Goal: Transaction & Acquisition: Purchase product/service

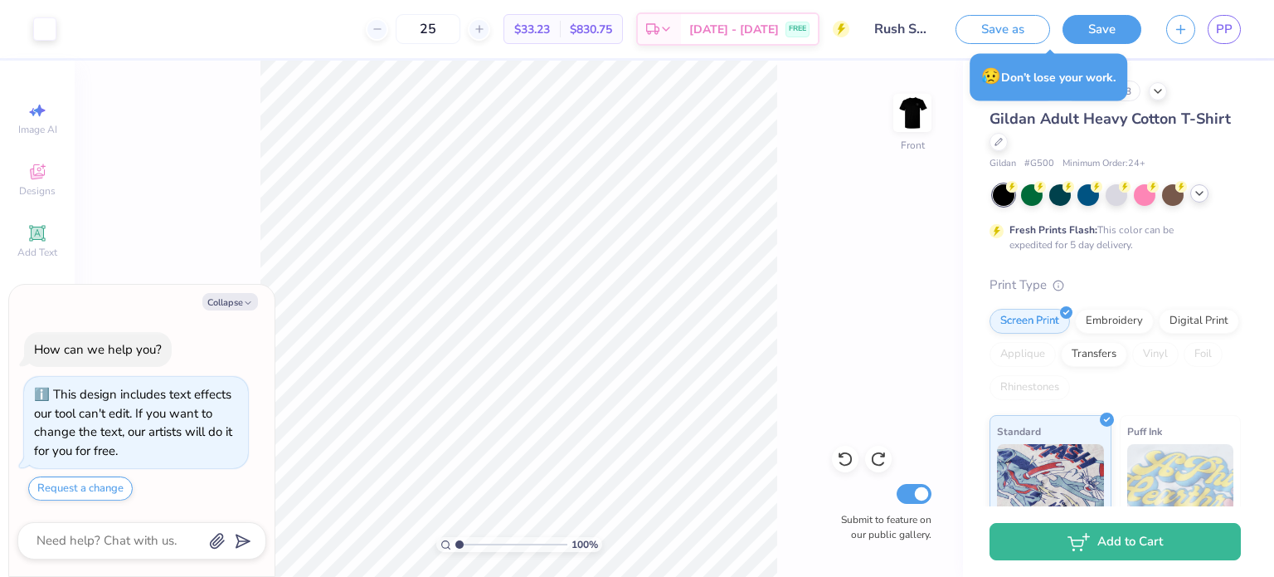
click at [1201, 190] on icon at bounding box center [1199, 193] width 13 height 13
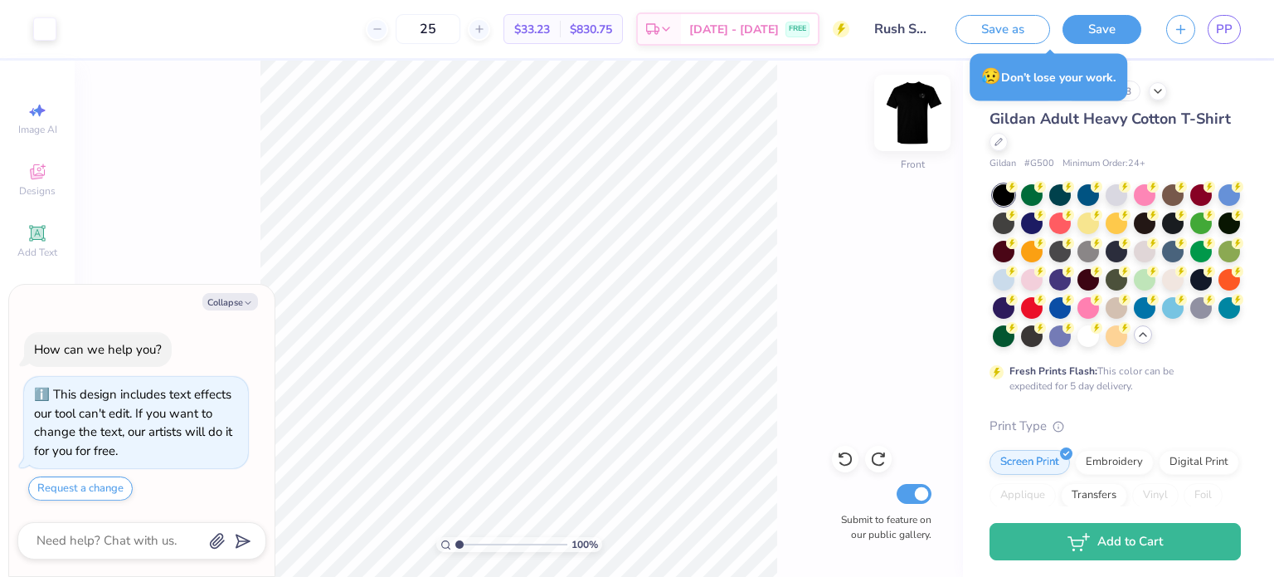
click at [913, 126] on img at bounding box center [912, 113] width 66 height 66
click at [913, 126] on img at bounding box center [912, 112] width 33 height 33
click at [904, 122] on img at bounding box center [912, 113] width 66 height 66
type textarea "x"
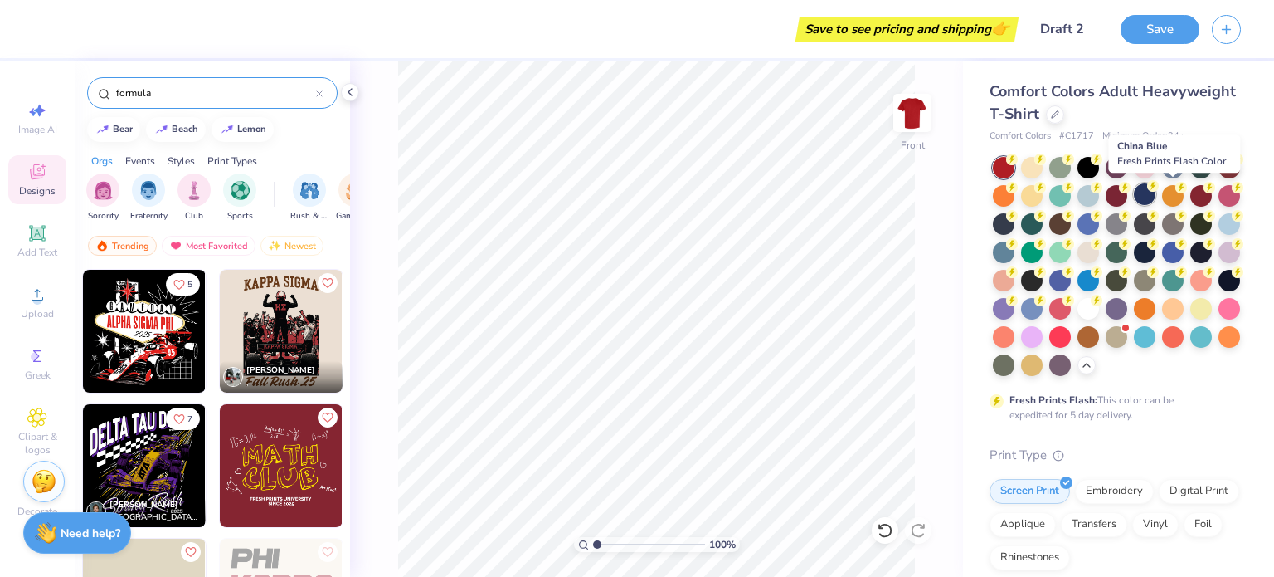
click at [1156, 192] on div at bounding box center [1145, 194] width 22 height 22
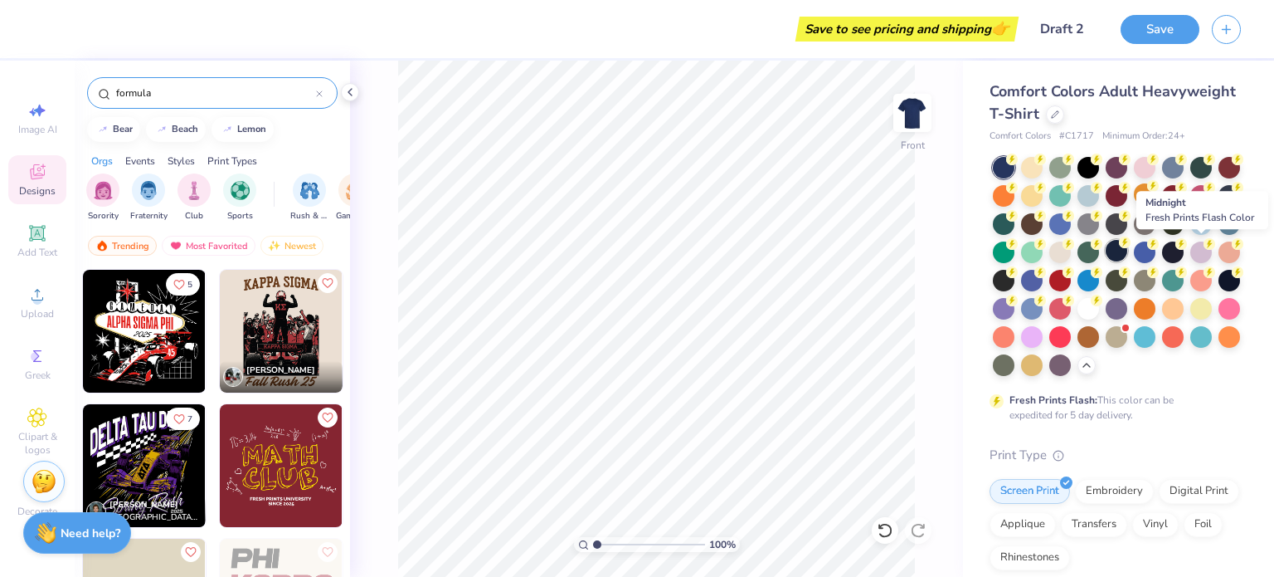
click at [1128, 251] on div at bounding box center [1117, 251] width 22 height 22
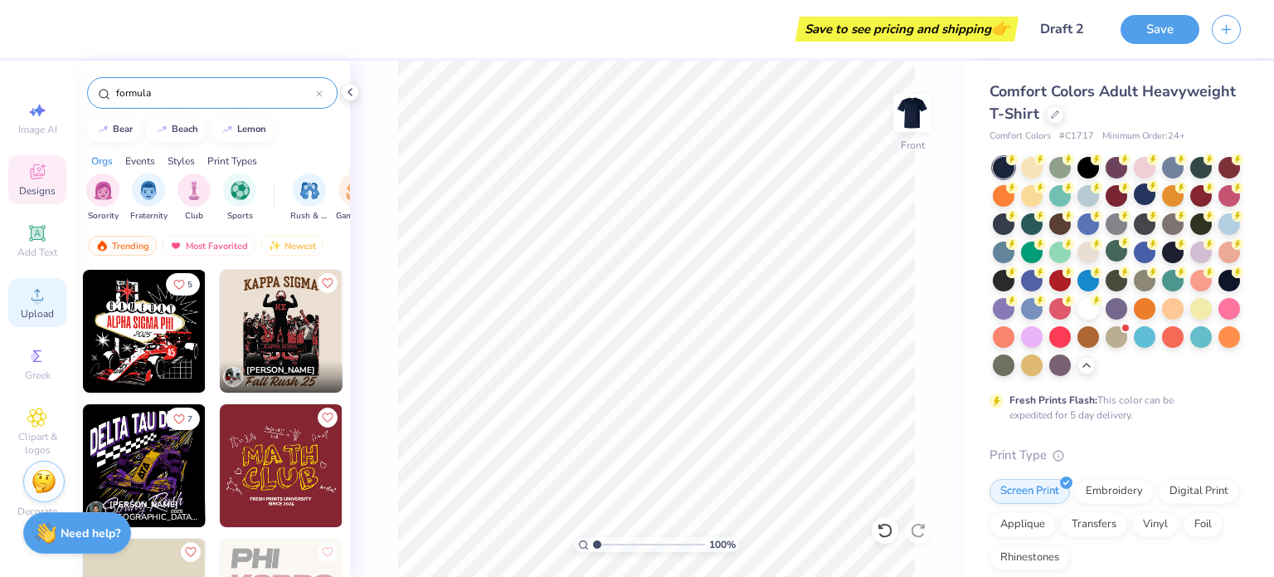
click at [33, 295] on icon at bounding box center [37, 295] width 20 height 20
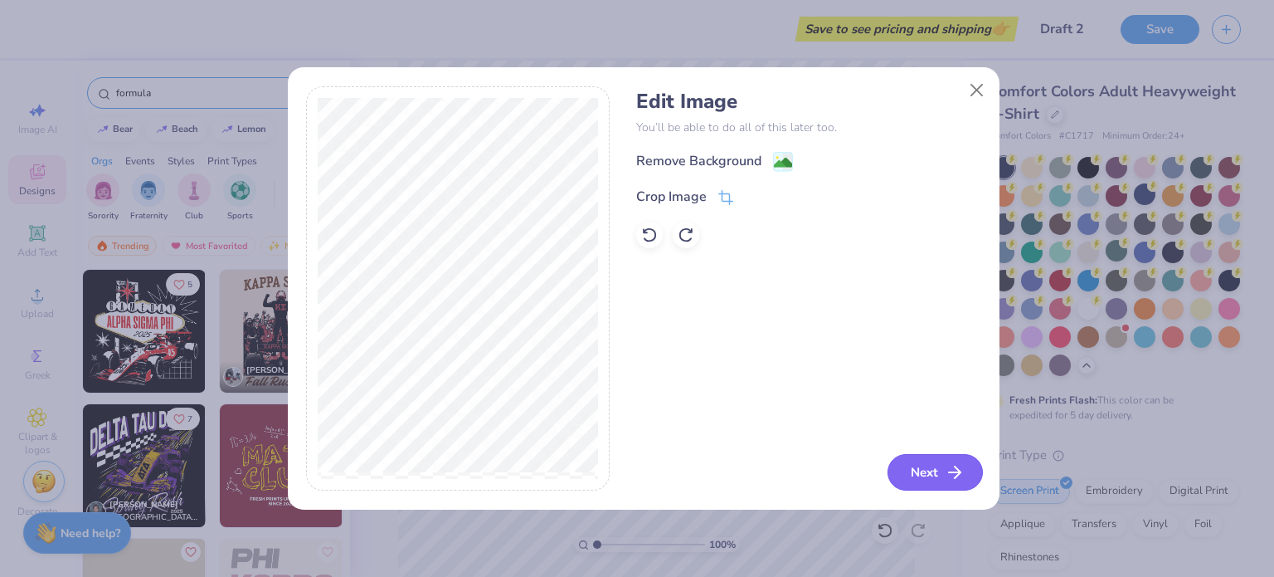
click at [899, 455] on button "Next" at bounding box center [935, 472] width 95 height 37
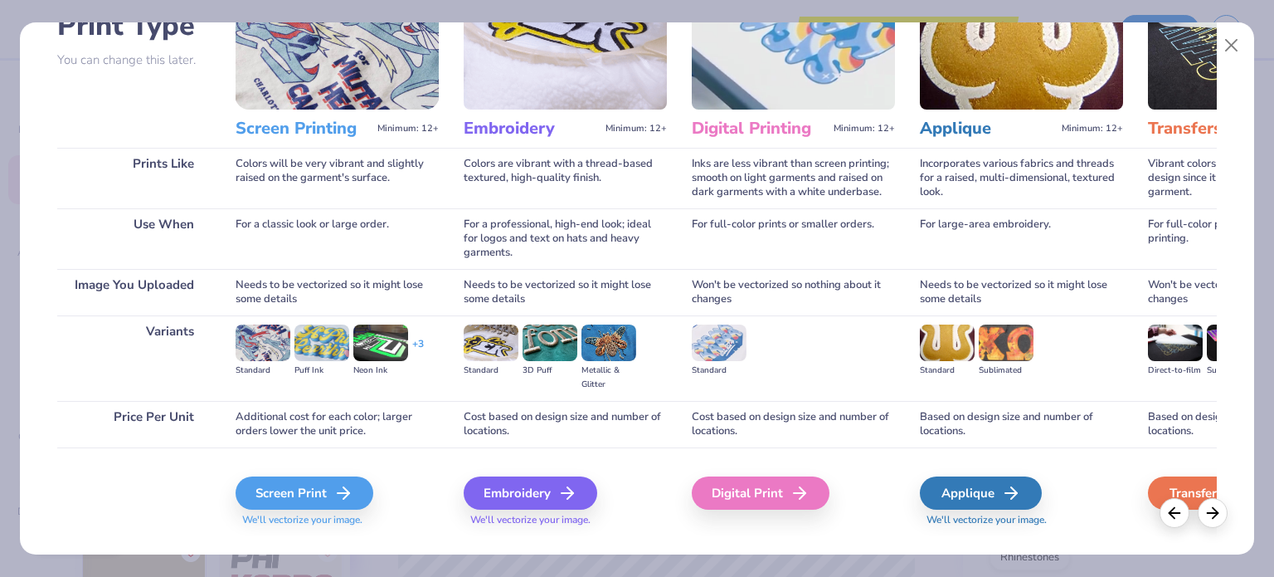
scroll to position [138, 0]
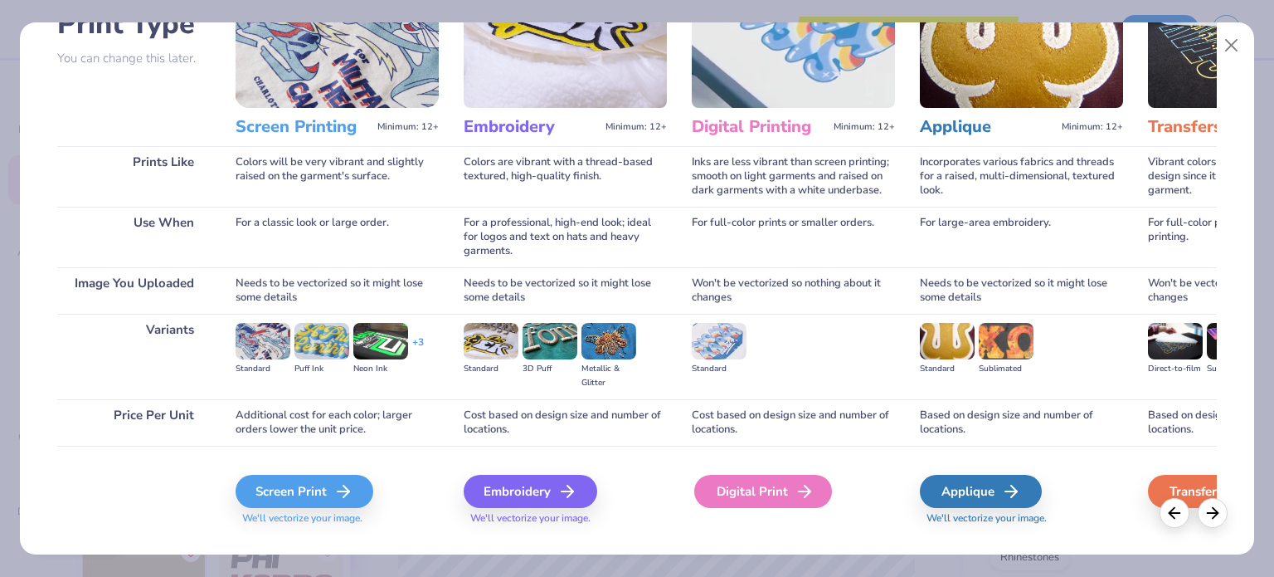
click at [762, 500] on div "Digital Print" at bounding box center [763, 491] width 138 height 33
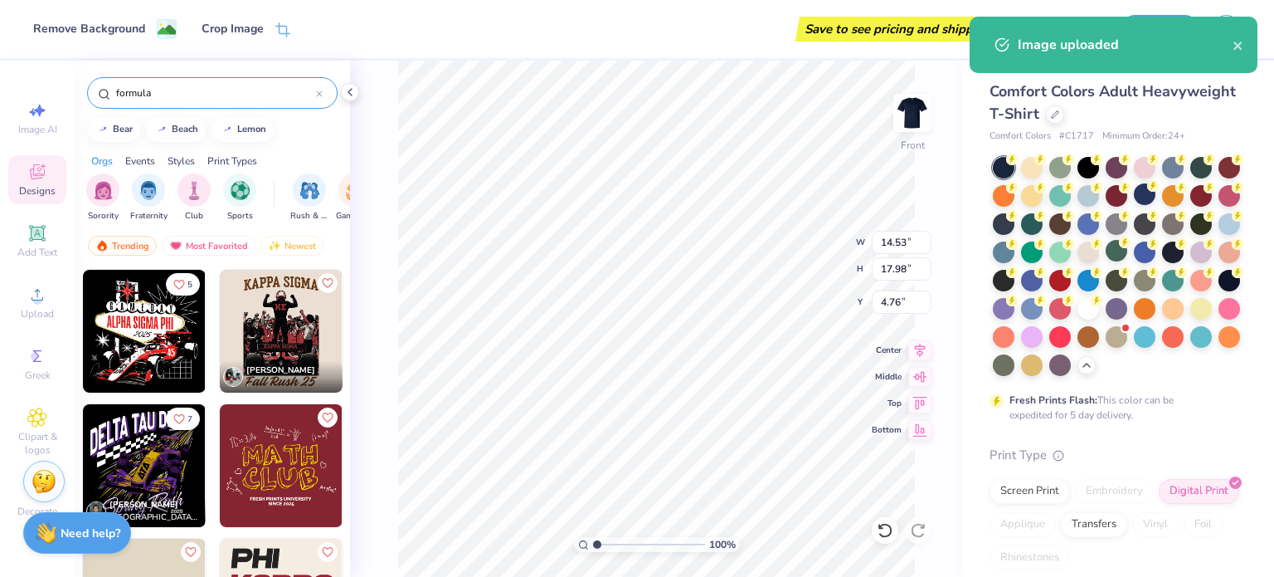
type input "10.63"
type input "13.15"
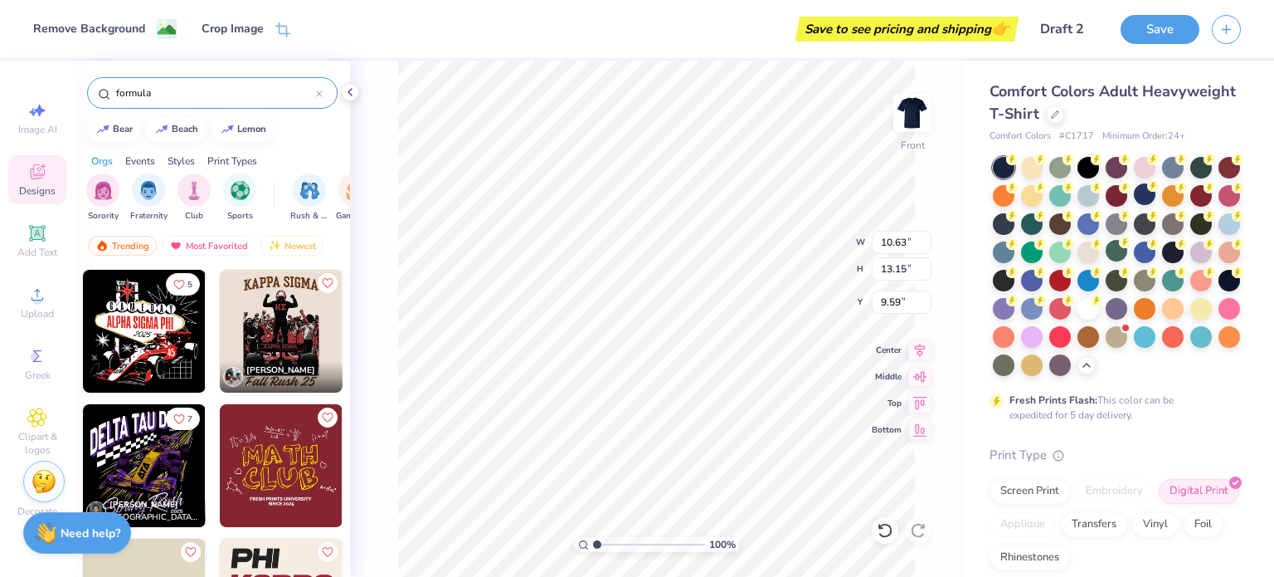
type input "5.81"
type input "11.35"
type input "14.04"
type input "5.66"
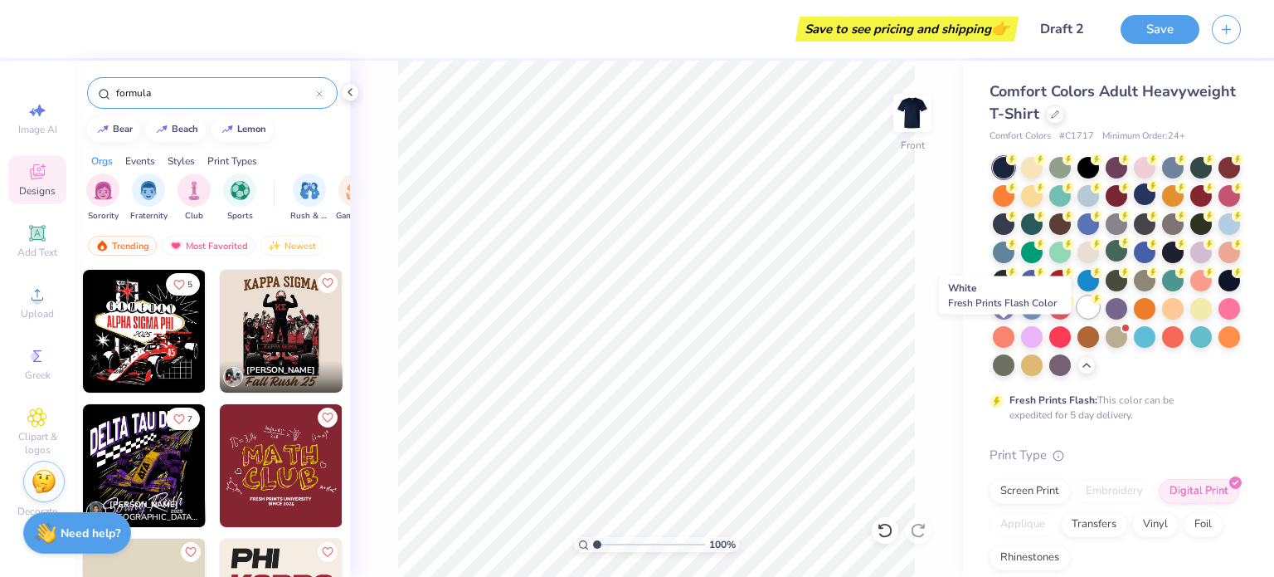
click at [1078, 318] on div at bounding box center [1089, 307] width 22 height 22
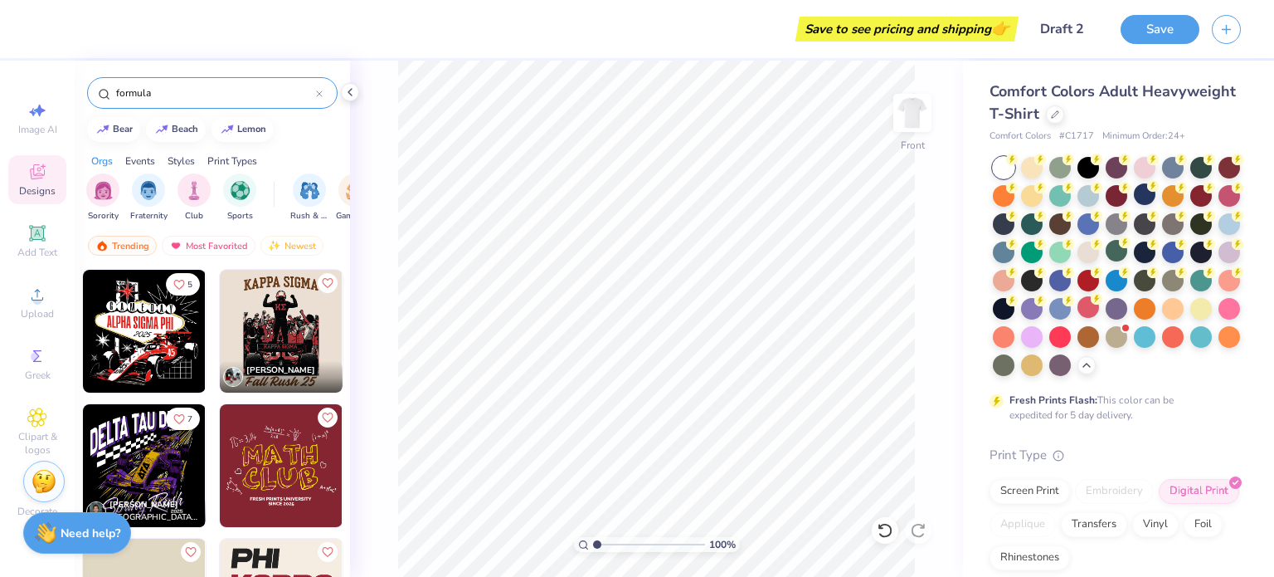
scroll to position [126, 0]
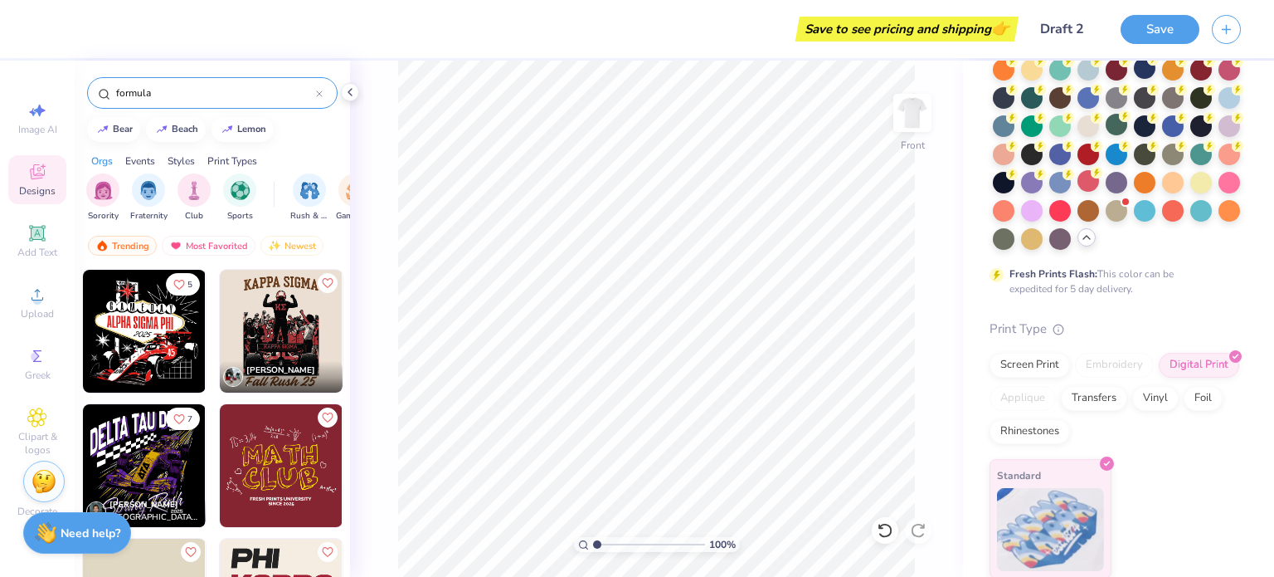
click at [1080, 244] on icon at bounding box center [1086, 237] width 13 height 13
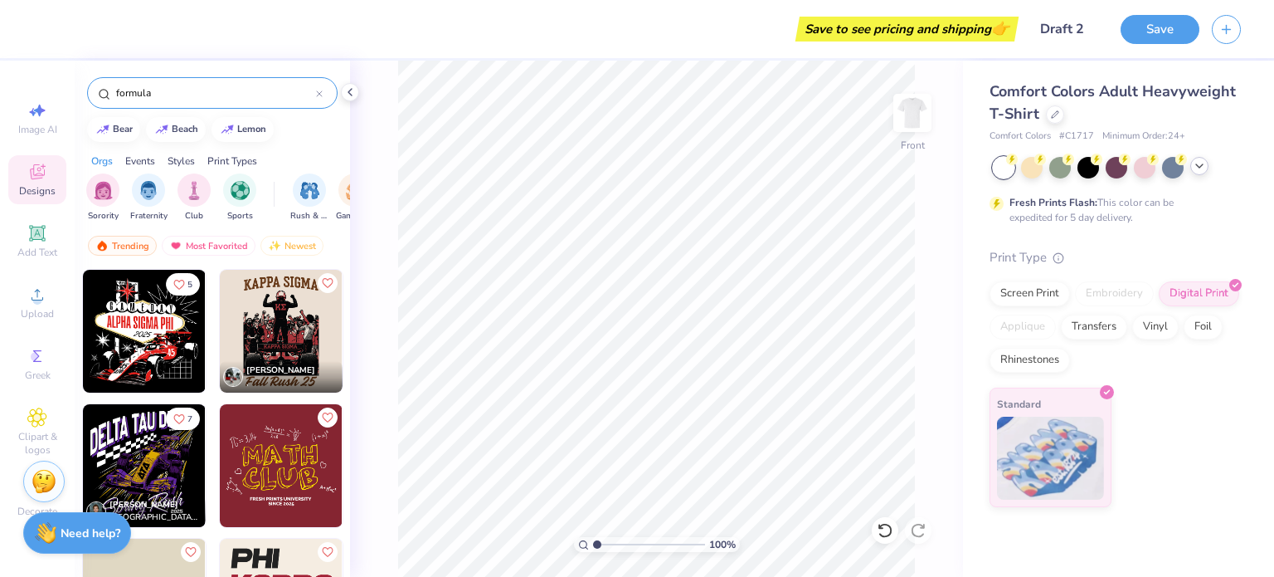
scroll to position [0, 0]
click at [1203, 166] on icon at bounding box center [1199, 165] width 13 height 13
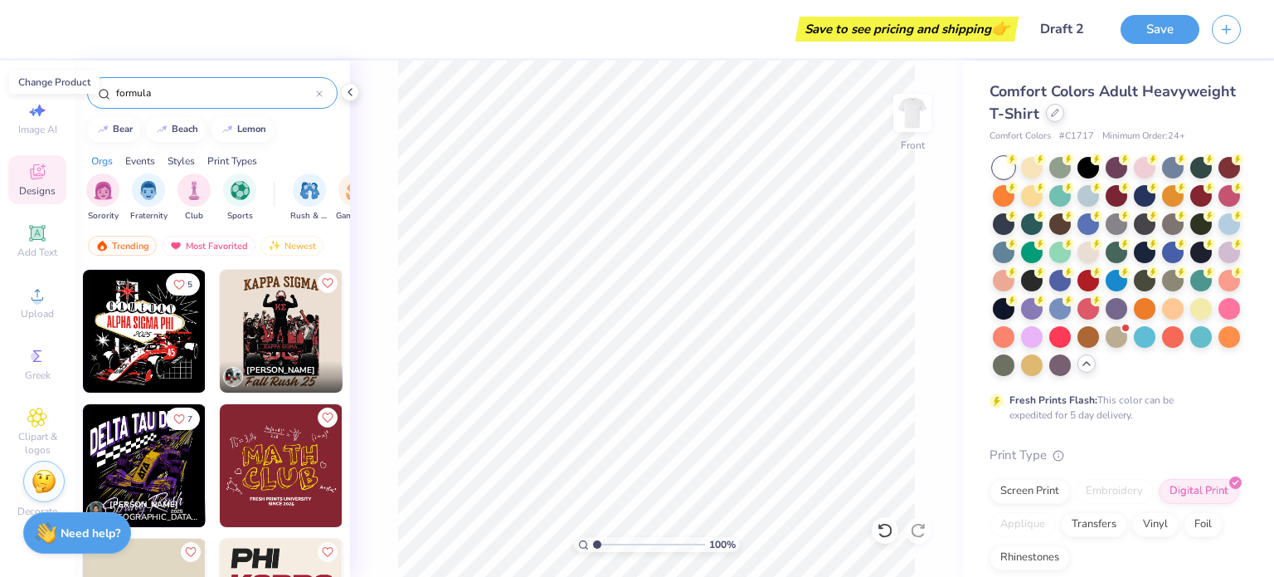
click at [1064, 120] on div at bounding box center [1055, 113] width 18 height 18
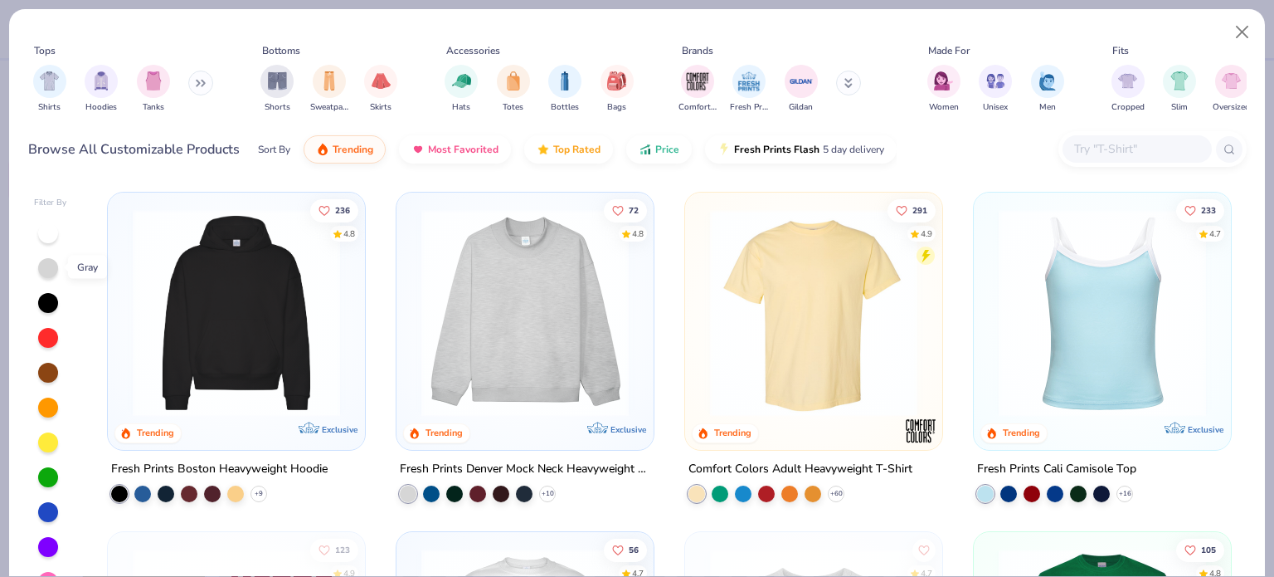
click at [49, 261] on div at bounding box center [48, 268] width 20 height 20
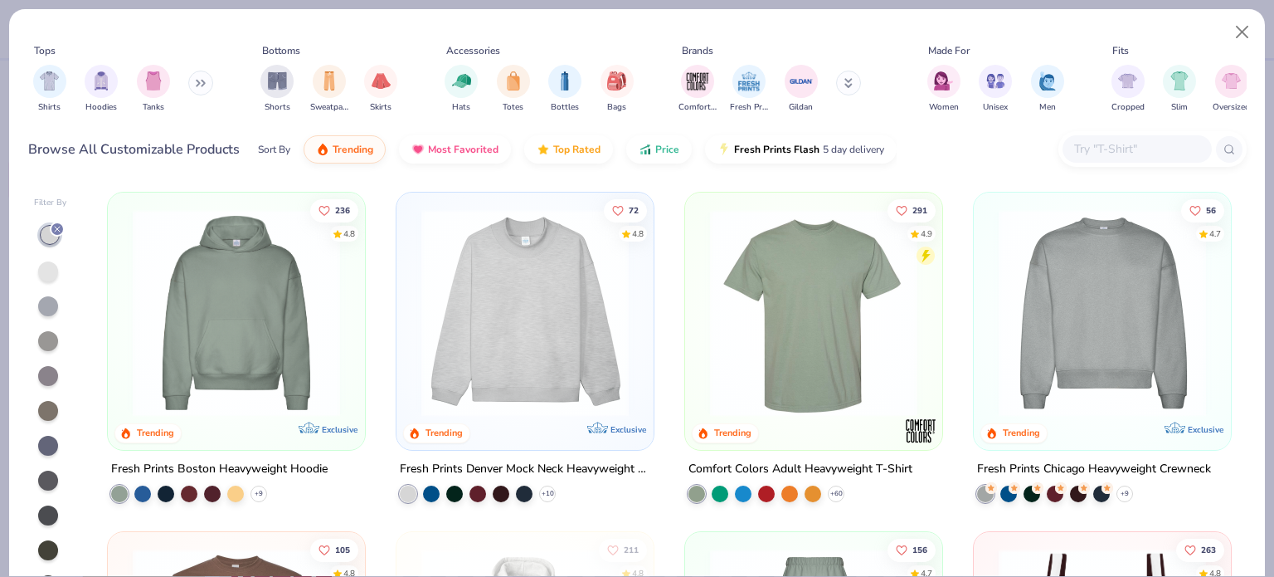
click at [348, 281] on div at bounding box center [236, 309] width 241 height 216
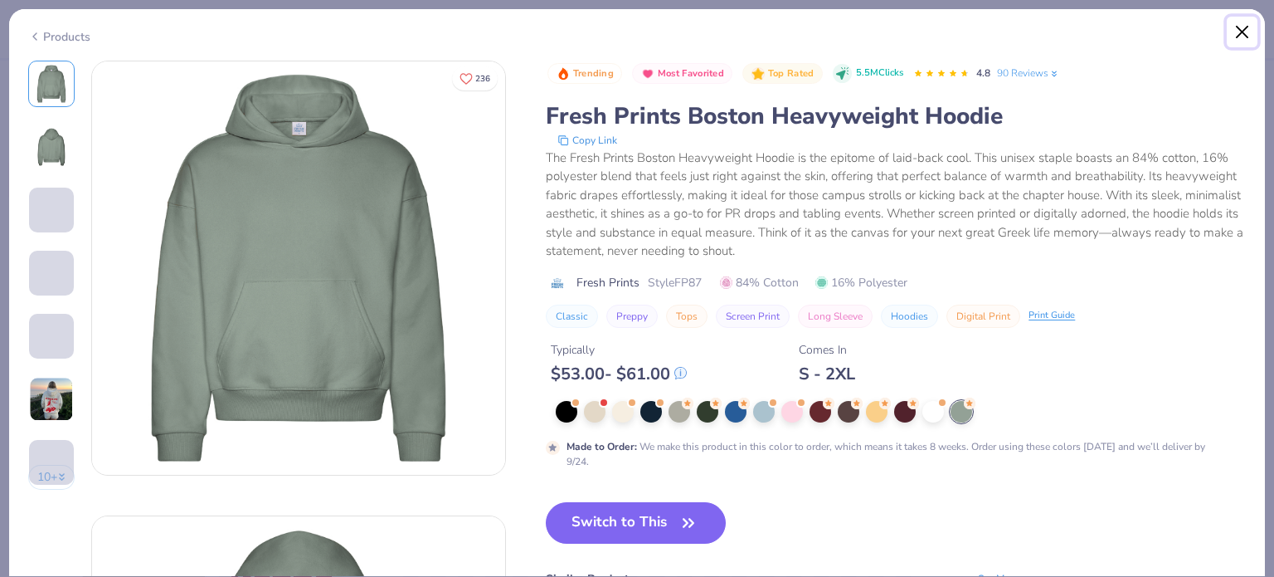
click at [1238, 32] on button "Close" at bounding box center [1243, 33] width 32 height 32
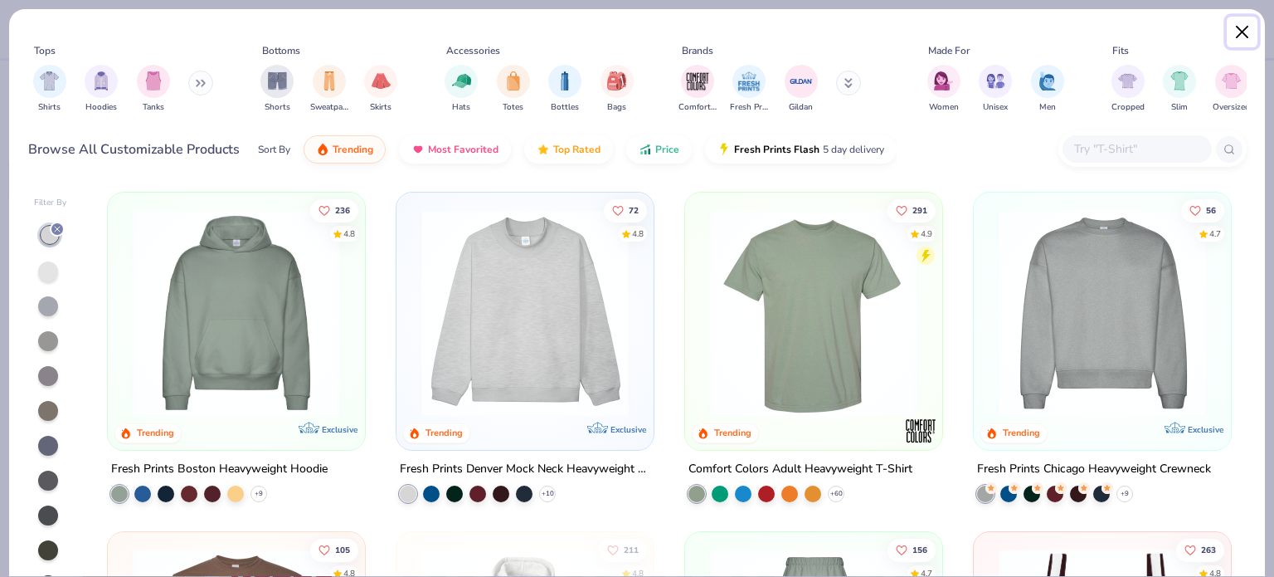
click at [1240, 36] on button "Close" at bounding box center [1243, 33] width 32 height 32
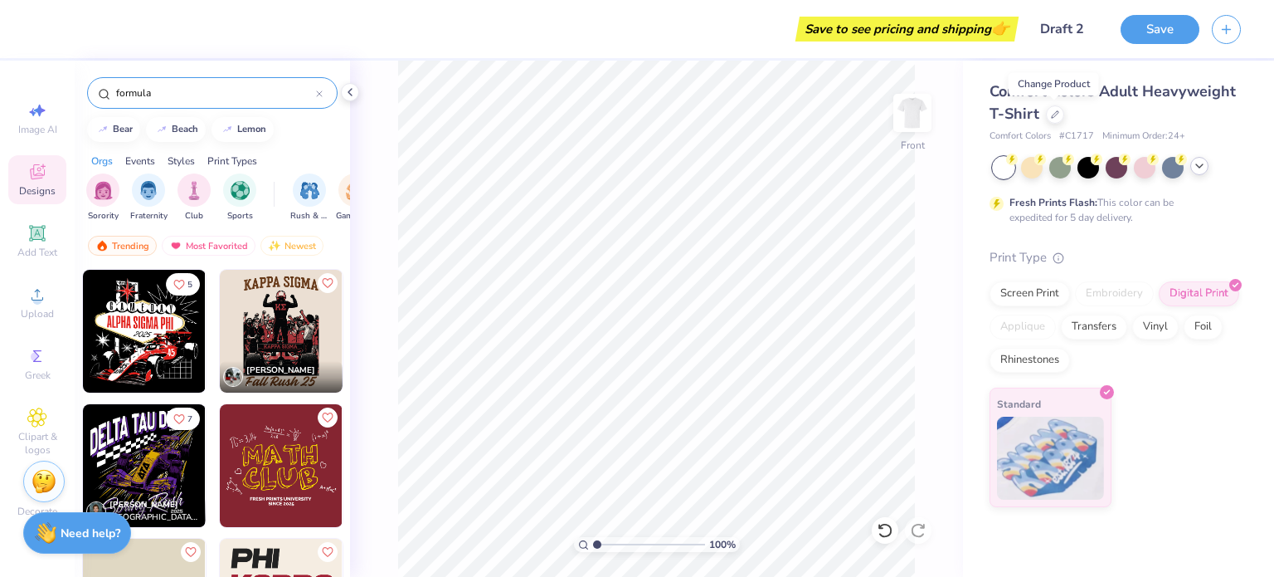
click at [1197, 173] on div at bounding box center [1200, 166] width 18 height 18
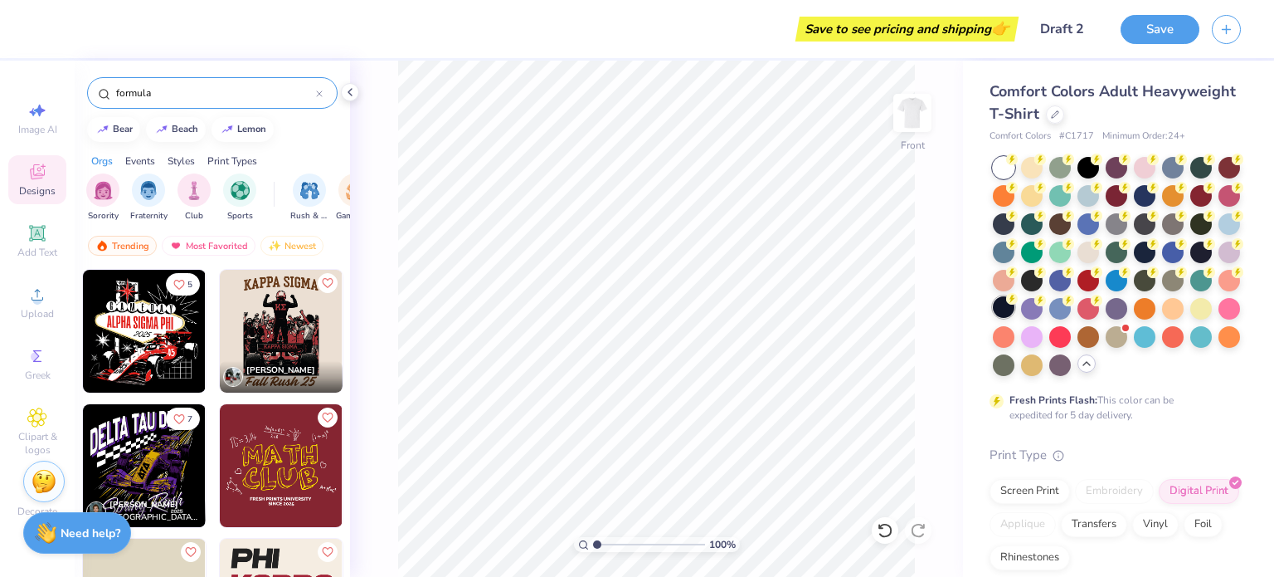
click at [1015, 310] on div at bounding box center [1004, 307] width 22 height 22
click at [1191, 261] on div at bounding box center [1202, 251] width 22 height 22
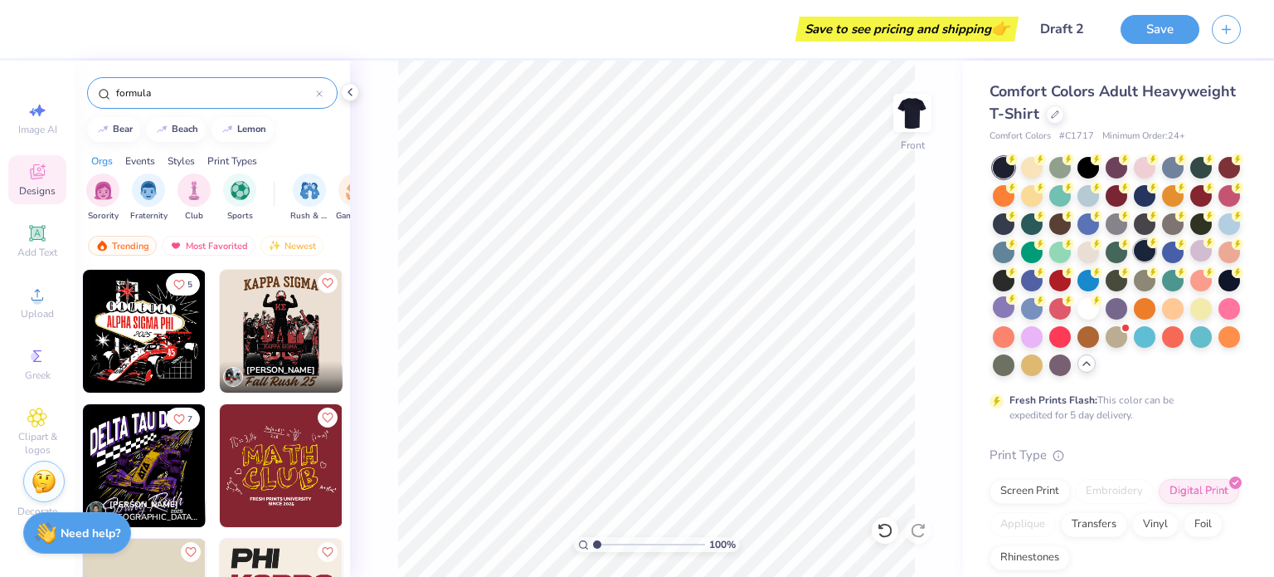
click at [1134, 261] on div at bounding box center [1145, 251] width 22 height 22
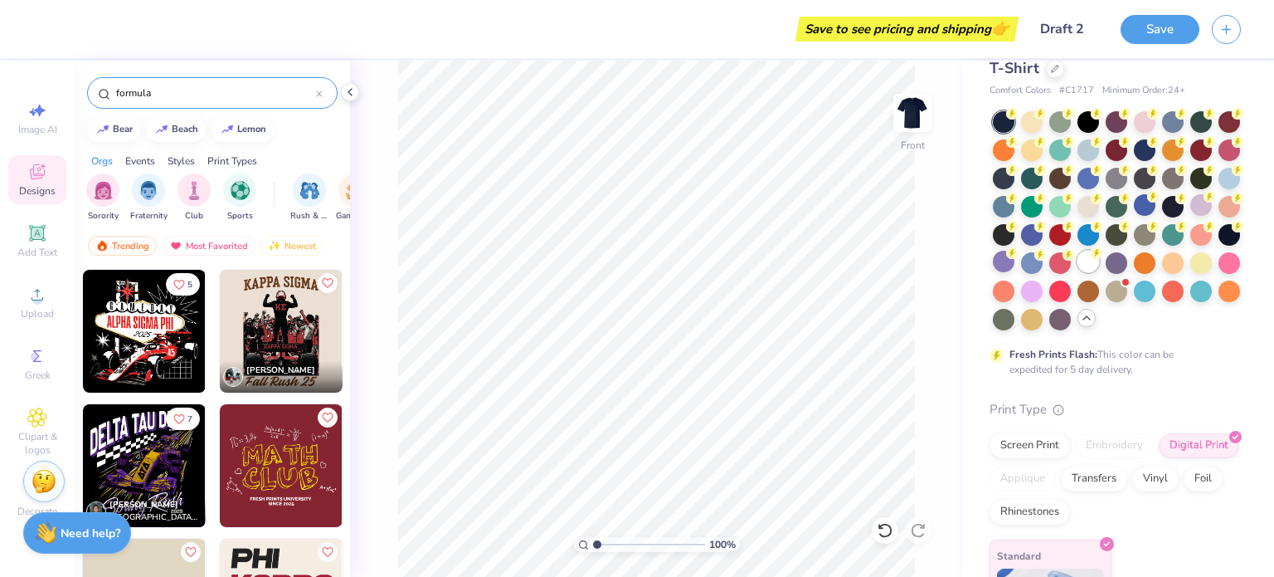
click at [1078, 272] on div at bounding box center [1089, 262] width 22 height 22
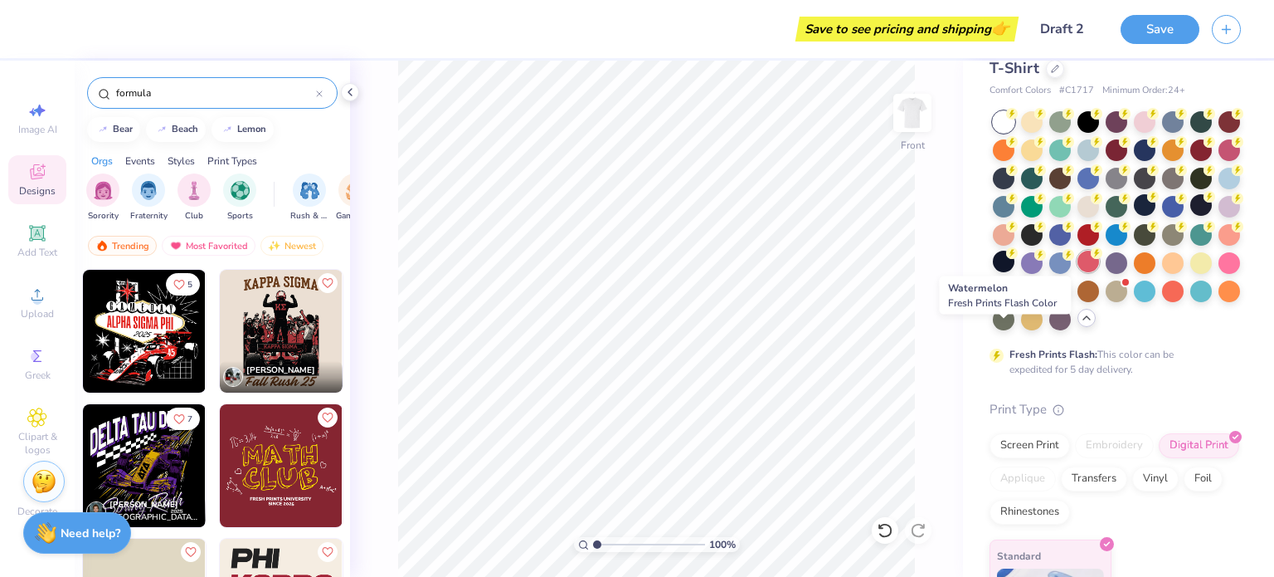
scroll to position [0, 0]
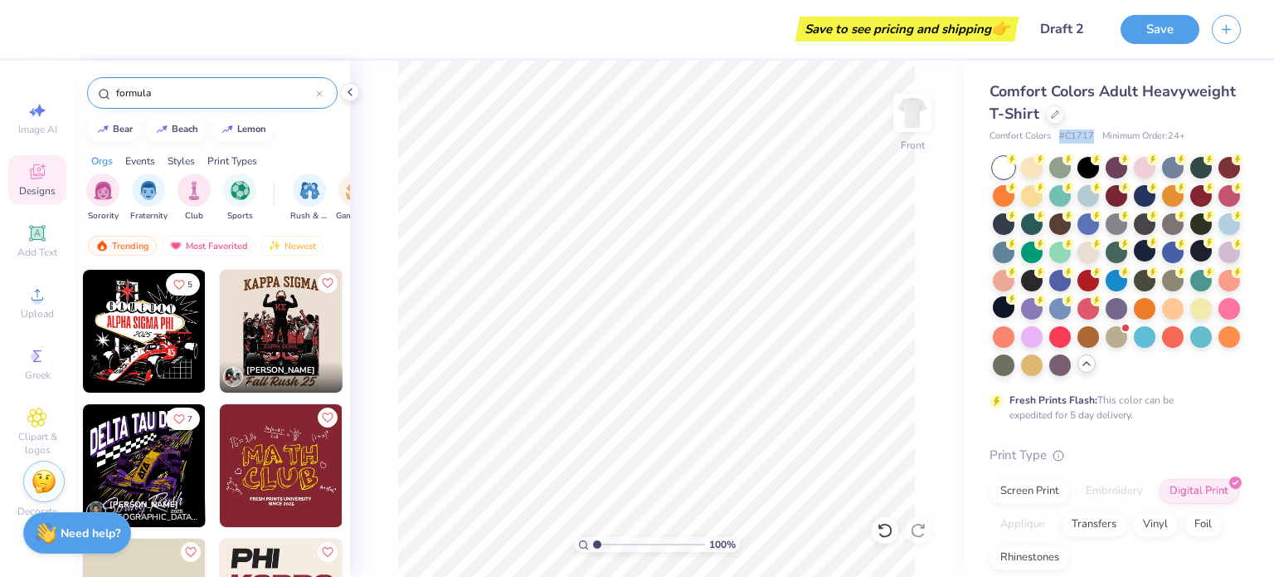
drag, startPoint x: 1093, startPoint y: 132, endPoint x: 1054, endPoint y: 135, distance: 39.1
click at [1054, 135] on div "Comfort Colors # C1717 Minimum Order: 24 +" at bounding box center [1115, 136] width 251 height 14
copy div "# C1717"
click at [1191, 233] on div at bounding box center [1202, 223] width 22 height 22
click at [1046, 252] on div at bounding box center [1117, 266] width 248 height 219
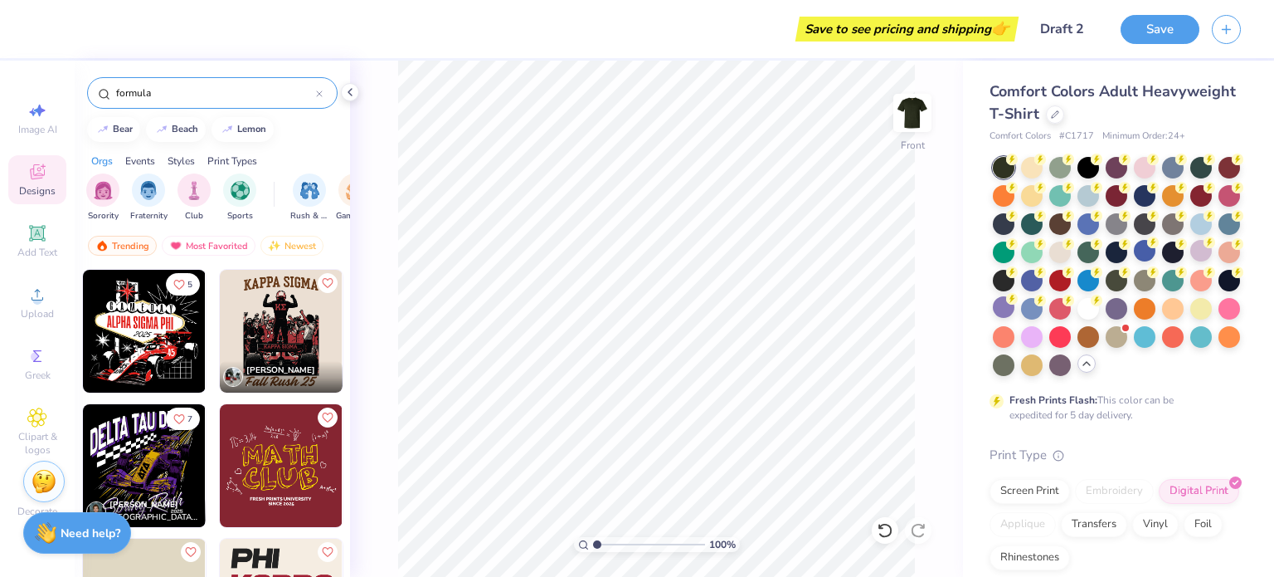
click at [1191, 235] on div at bounding box center [1202, 224] width 22 height 22
click at [1078, 318] on div at bounding box center [1089, 307] width 22 height 22
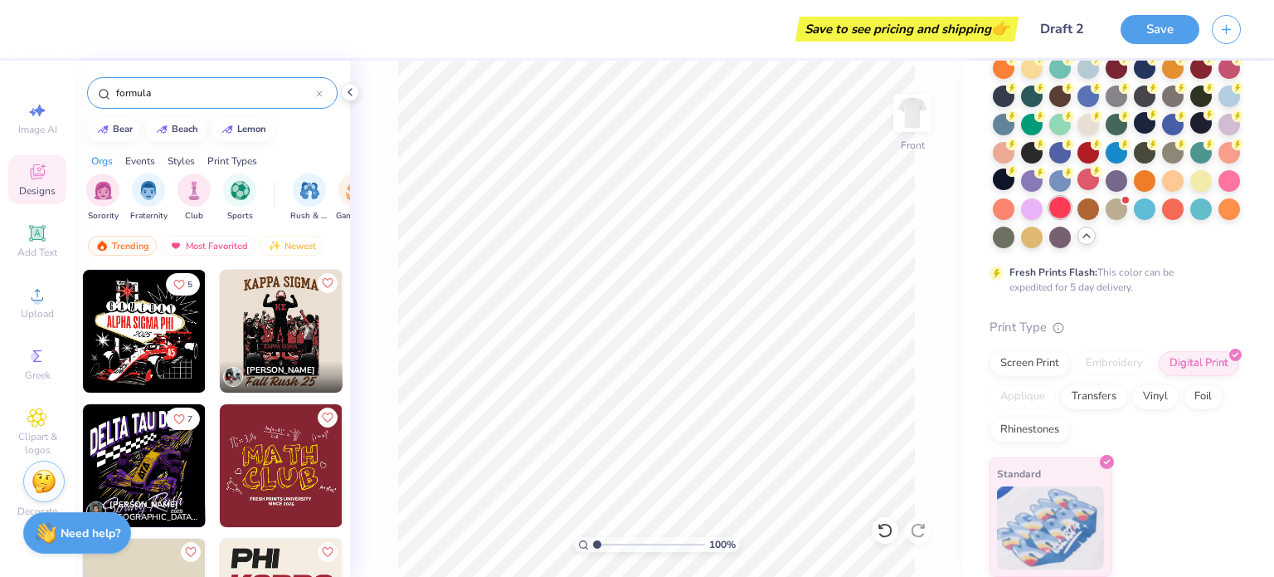
scroll to position [153, 0]
click at [1033, 364] on div "Screen Print" at bounding box center [1030, 360] width 80 height 25
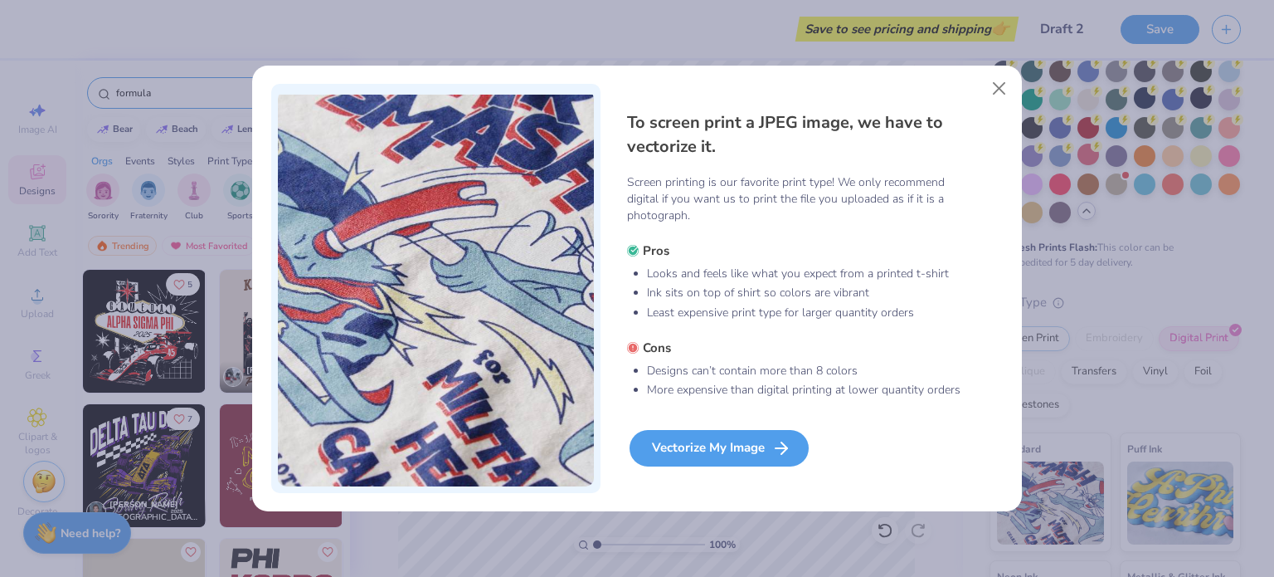
click at [750, 460] on div "Vectorize My Image" at bounding box center [719, 448] width 179 height 37
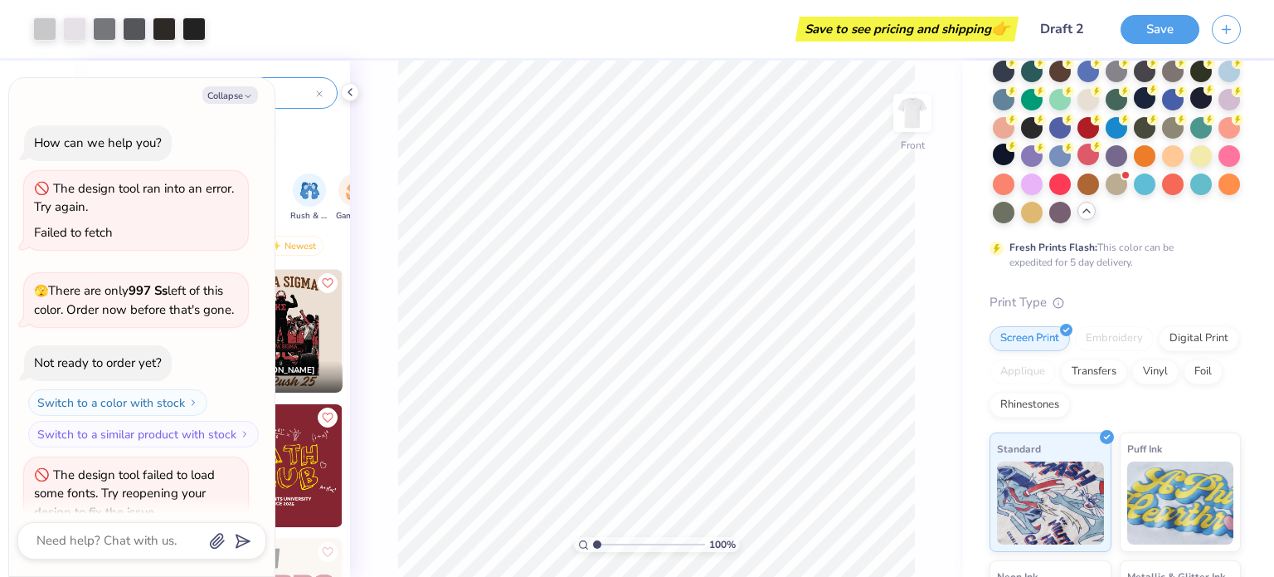
scroll to position [432, 0]
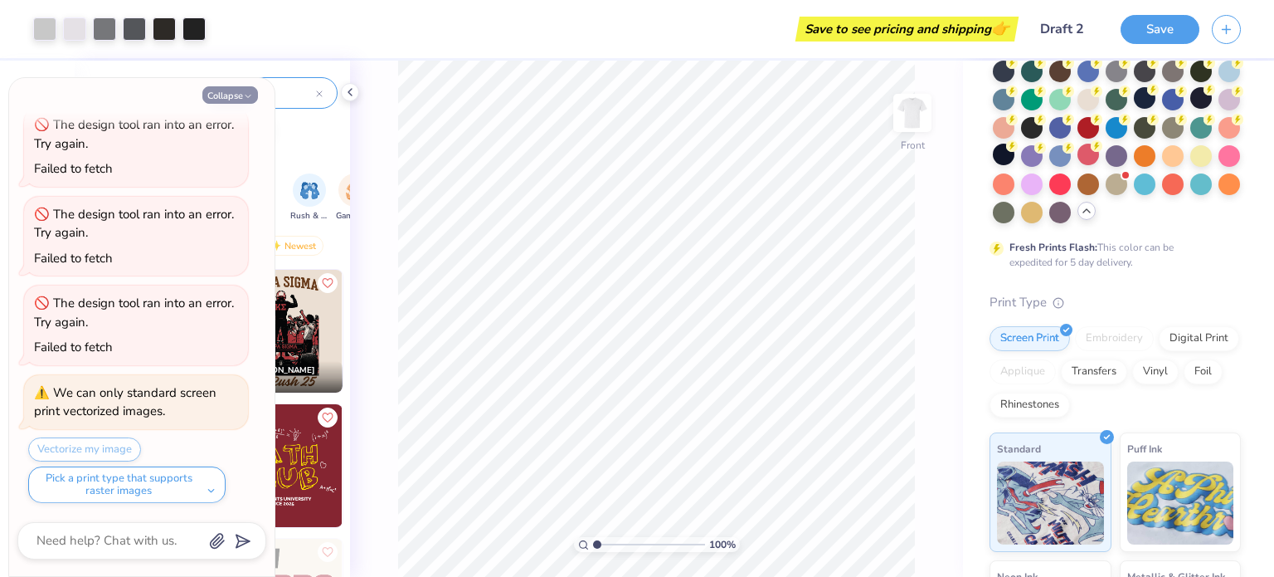
click at [234, 104] on div "Collapse How can we help you? The design tool ran into an error. Try again. Fai…" at bounding box center [141, 327] width 265 height 498
click at [248, 100] on icon "button" at bounding box center [248, 96] width 10 height 10
type textarea "x"
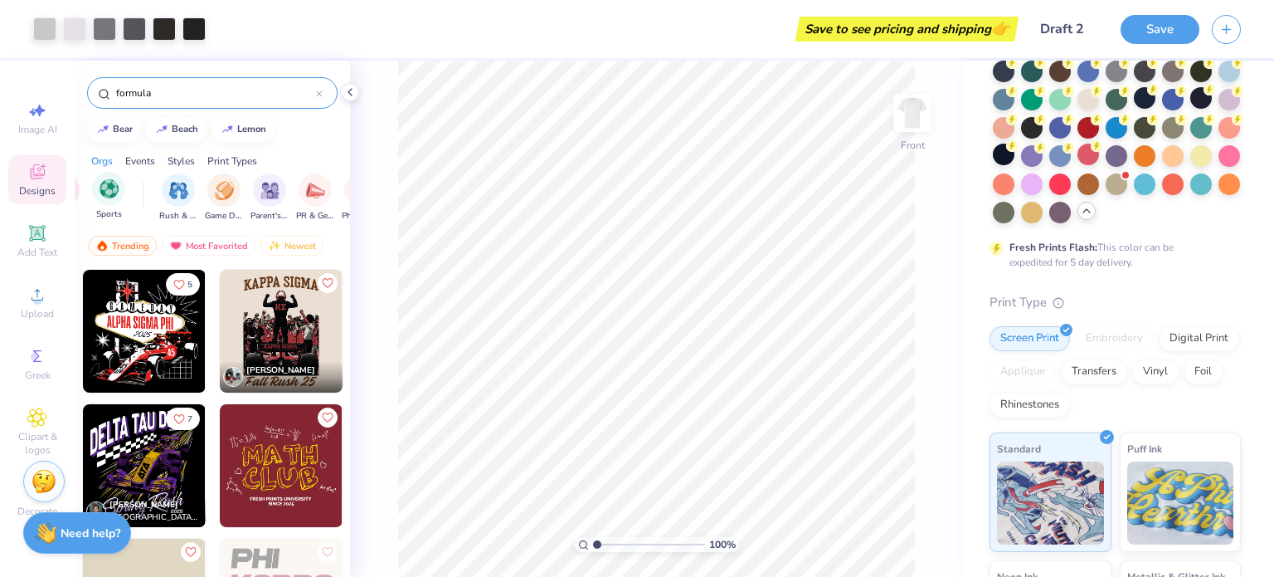
scroll to position [0, 0]
click at [153, 188] on img "filter for Fraternity" at bounding box center [148, 188] width 18 height 19
click at [153, 188] on img "filter for Sorority" at bounding box center [148, 190] width 19 height 19
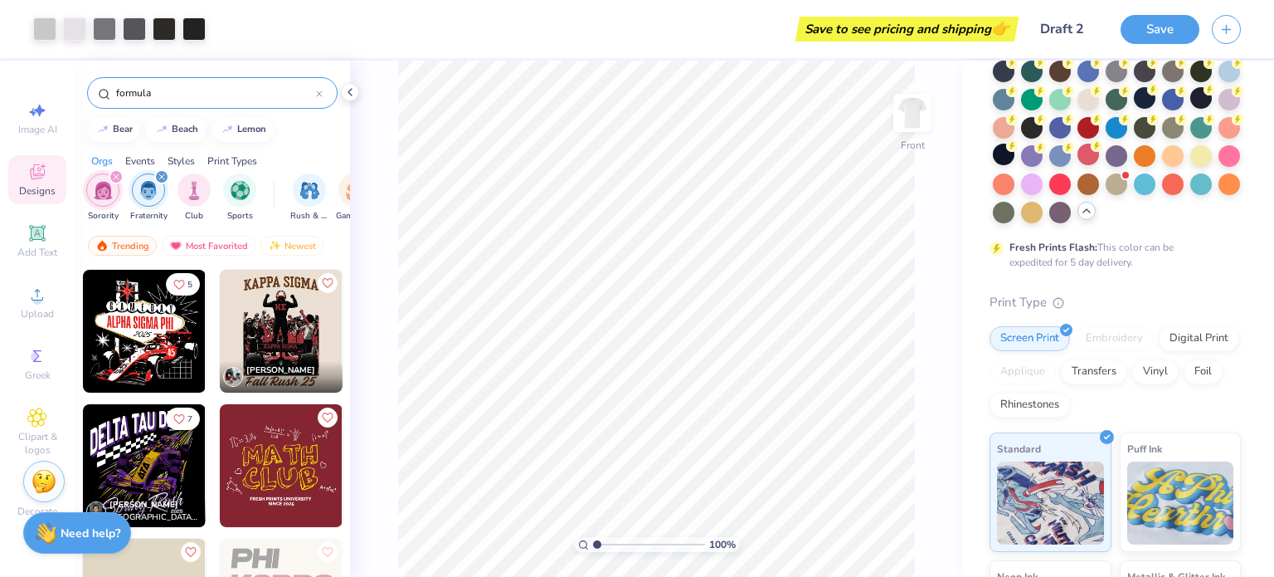
click at [111, 173] on div "filter for Sorority" at bounding box center [116, 176] width 15 height 15
click at [111, 173] on div "filter for Fraternity" at bounding box center [116, 176] width 15 height 15
click at [33, 246] on span "Add Text" at bounding box center [37, 252] width 40 height 13
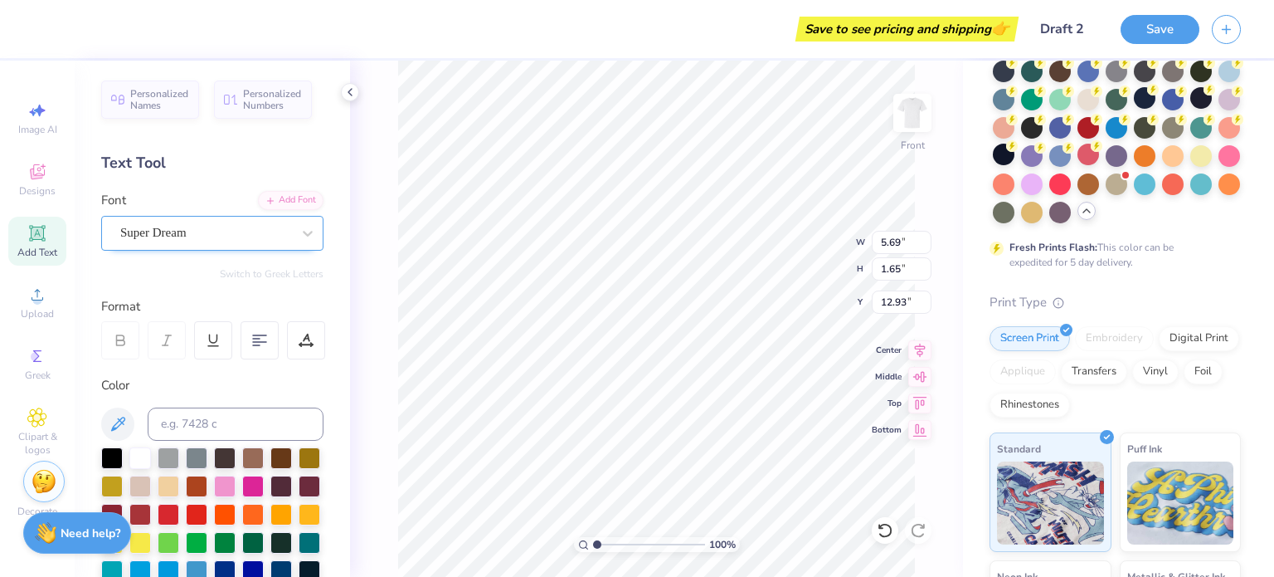
click at [191, 238] on div "Super Dream" at bounding box center [206, 233] width 174 height 26
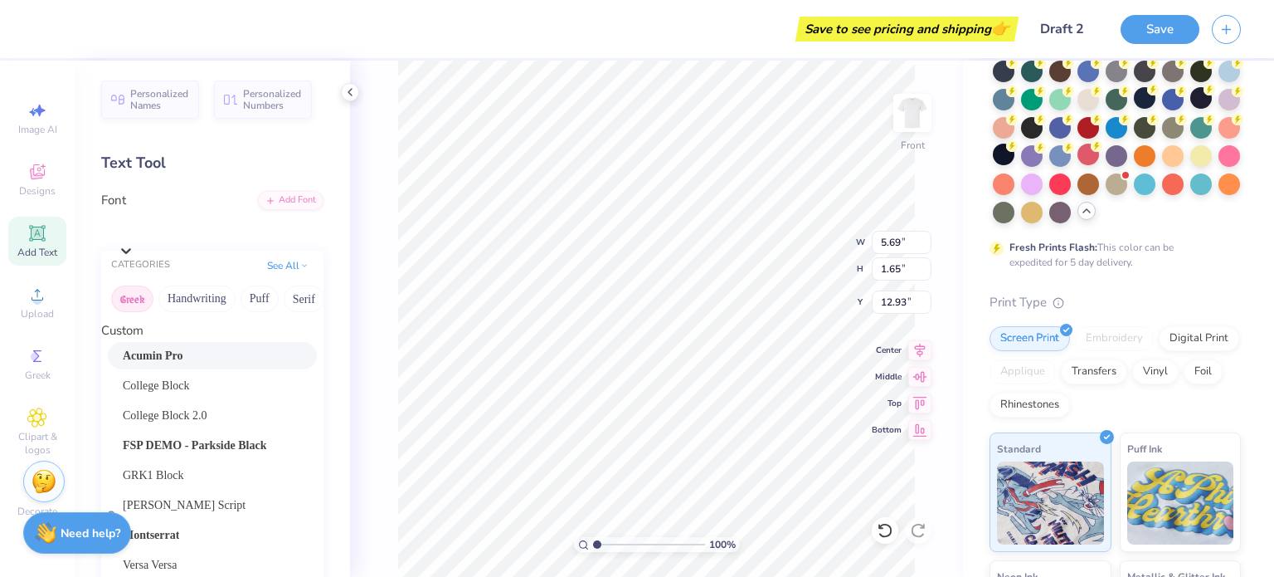
click at [139, 295] on button "Greek" at bounding box center [132, 298] width 42 height 27
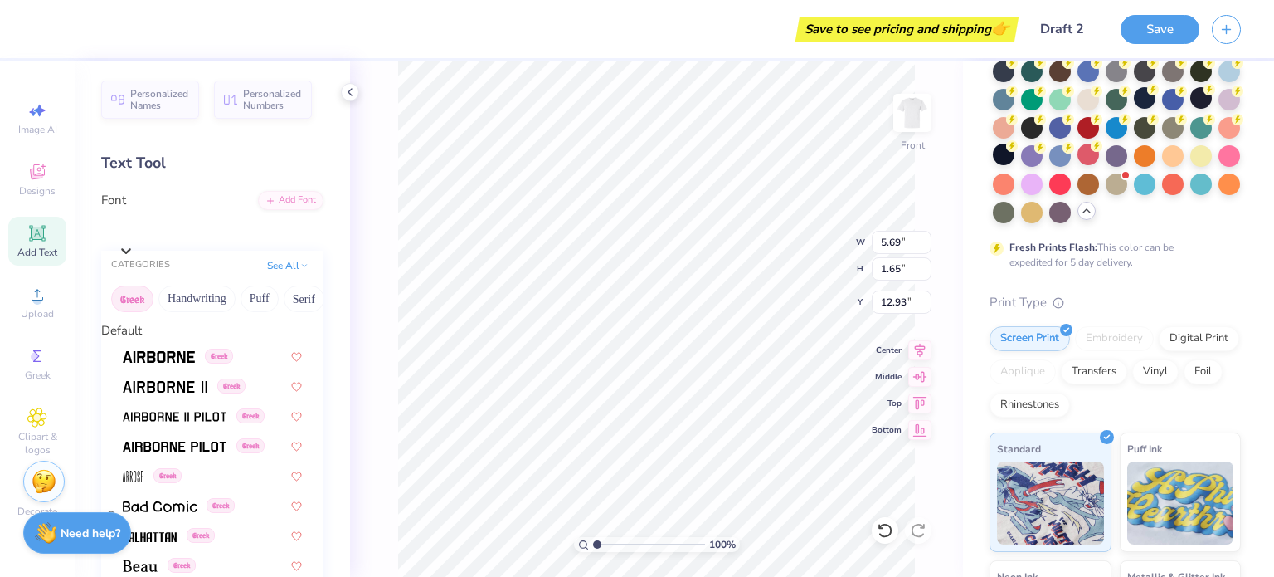
click at [139, 307] on button "Greek" at bounding box center [132, 298] width 42 height 27
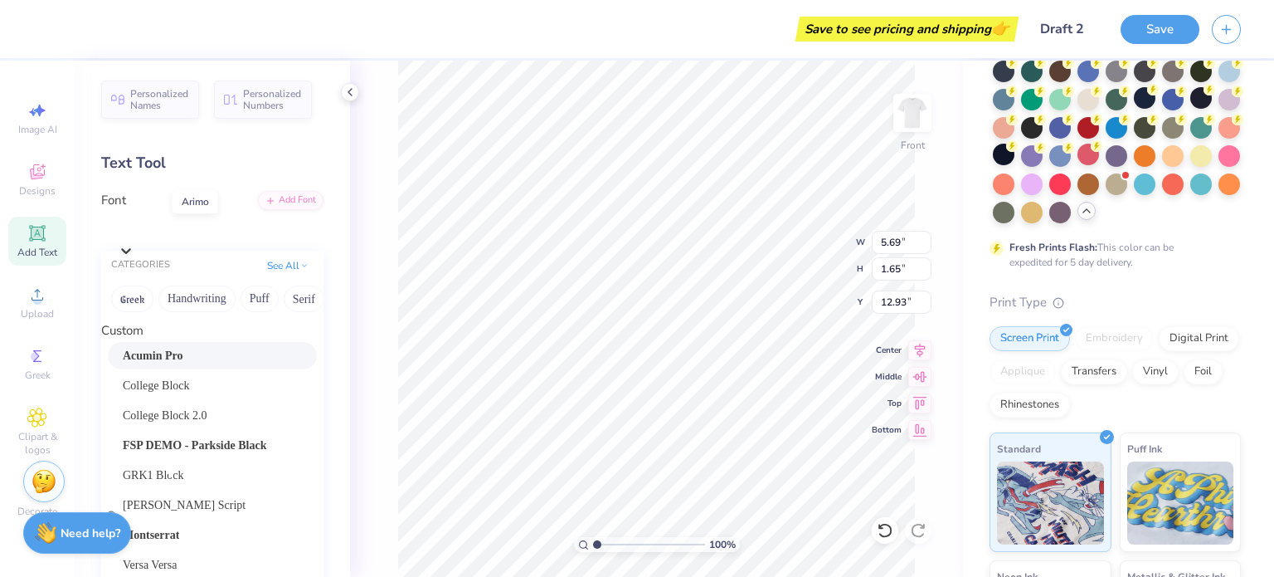
scroll to position [1081, 0]
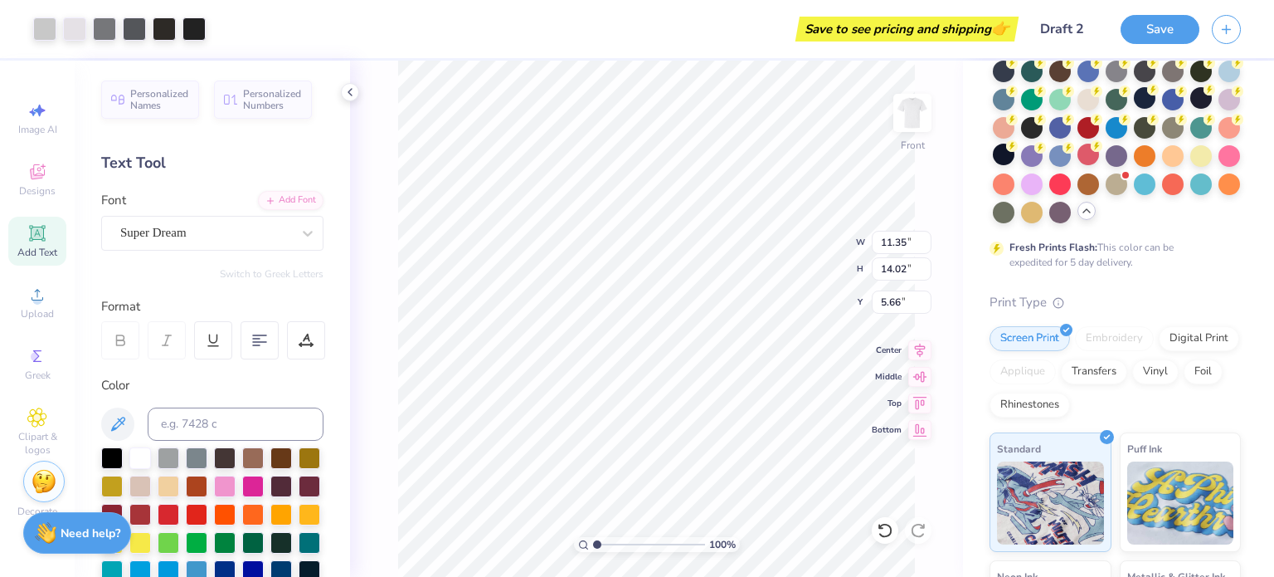
type input "11.35"
type input "14.02"
type input "5.66"
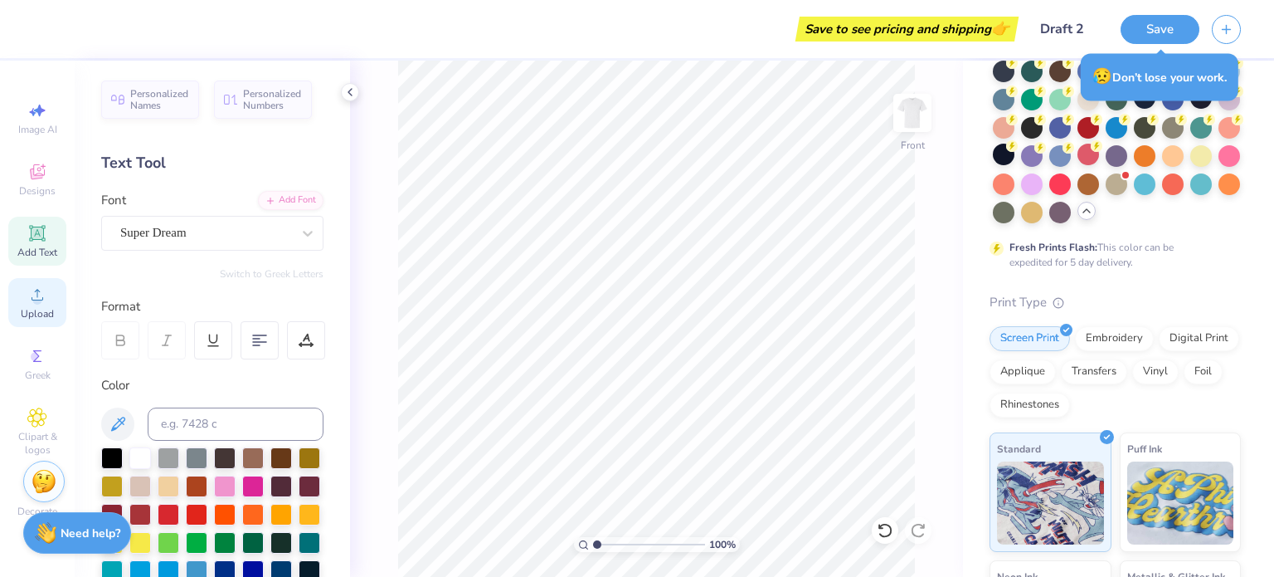
click at [25, 310] on span "Upload" at bounding box center [37, 313] width 33 height 13
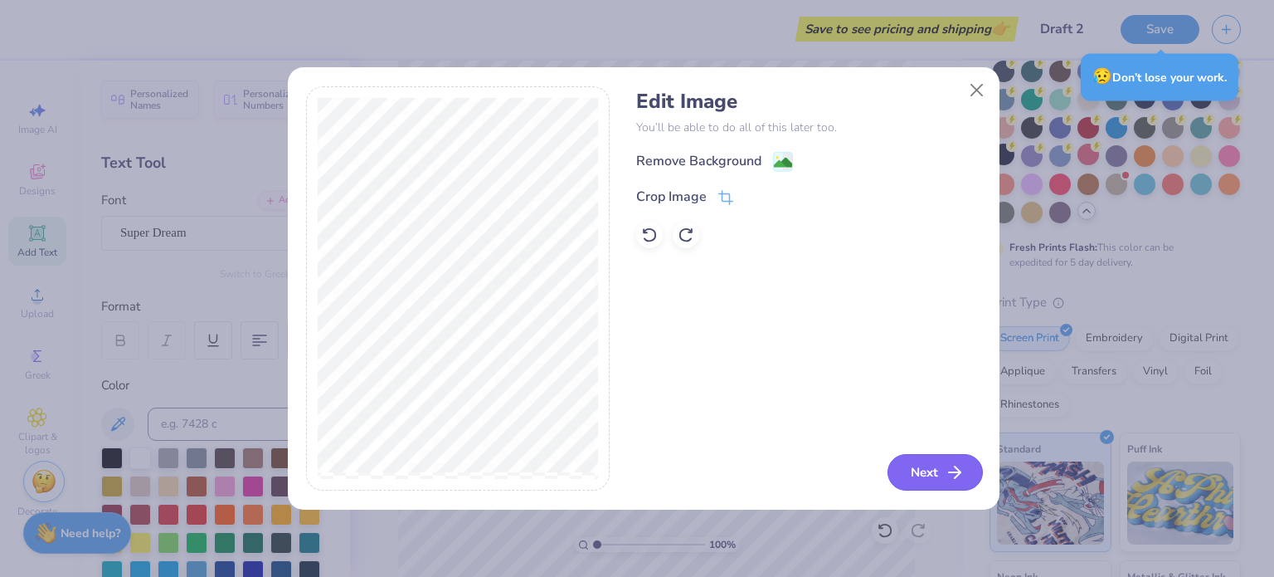
click at [948, 474] on icon "button" at bounding box center [955, 472] width 20 height 20
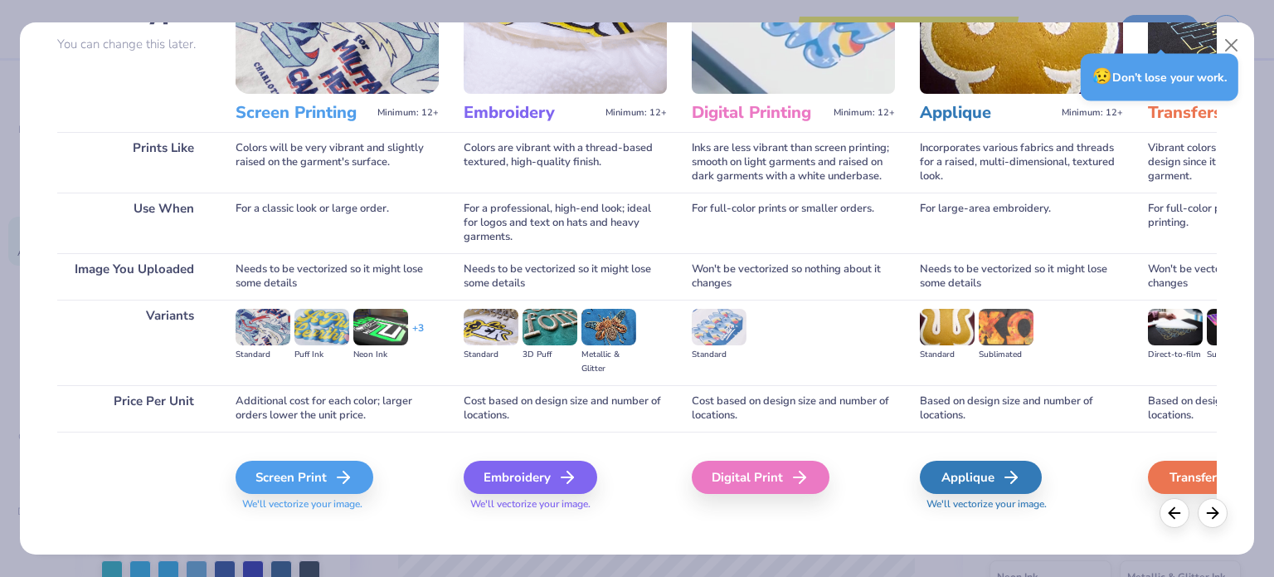
scroll to position [167, 0]
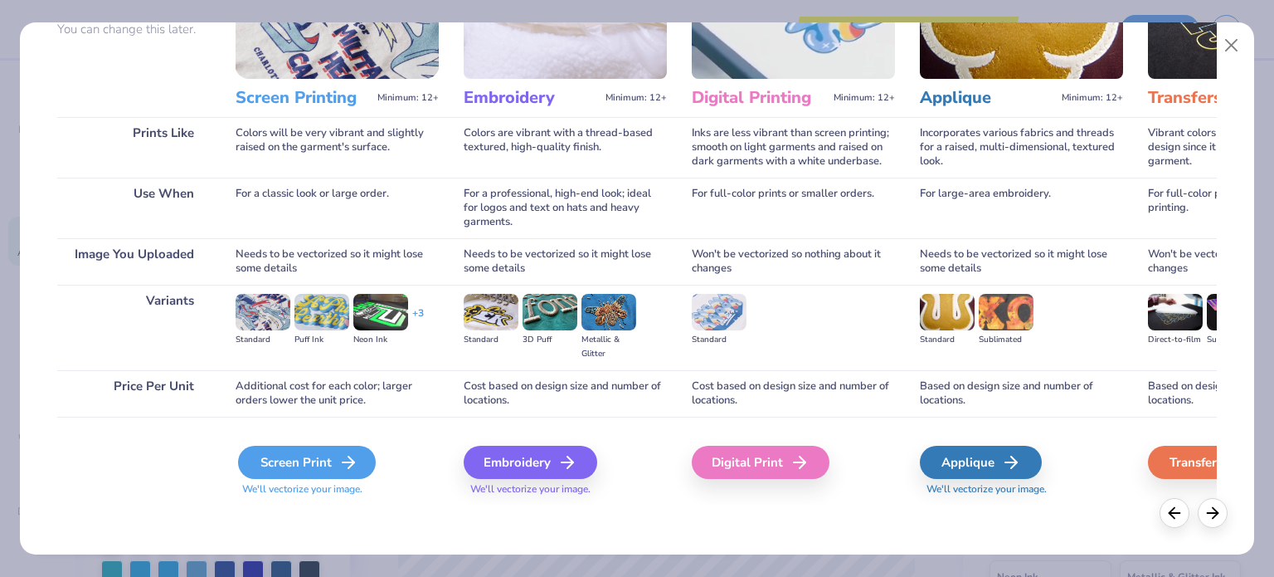
click at [349, 457] on polyline at bounding box center [351, 462] width 6 height 12
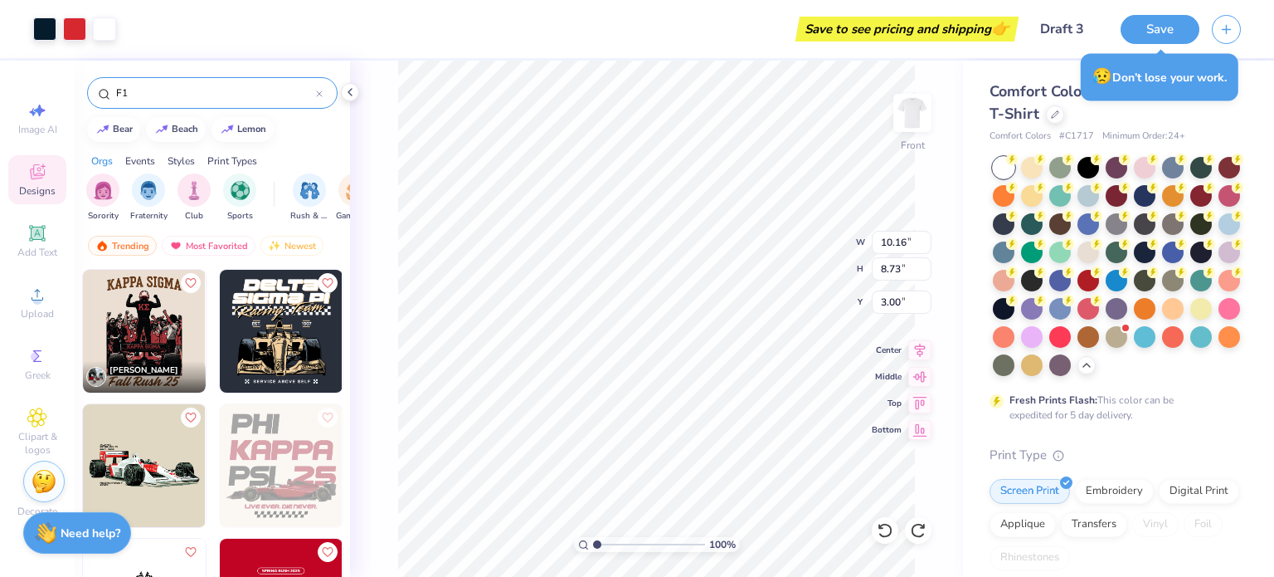
scroll to position [167, 0]
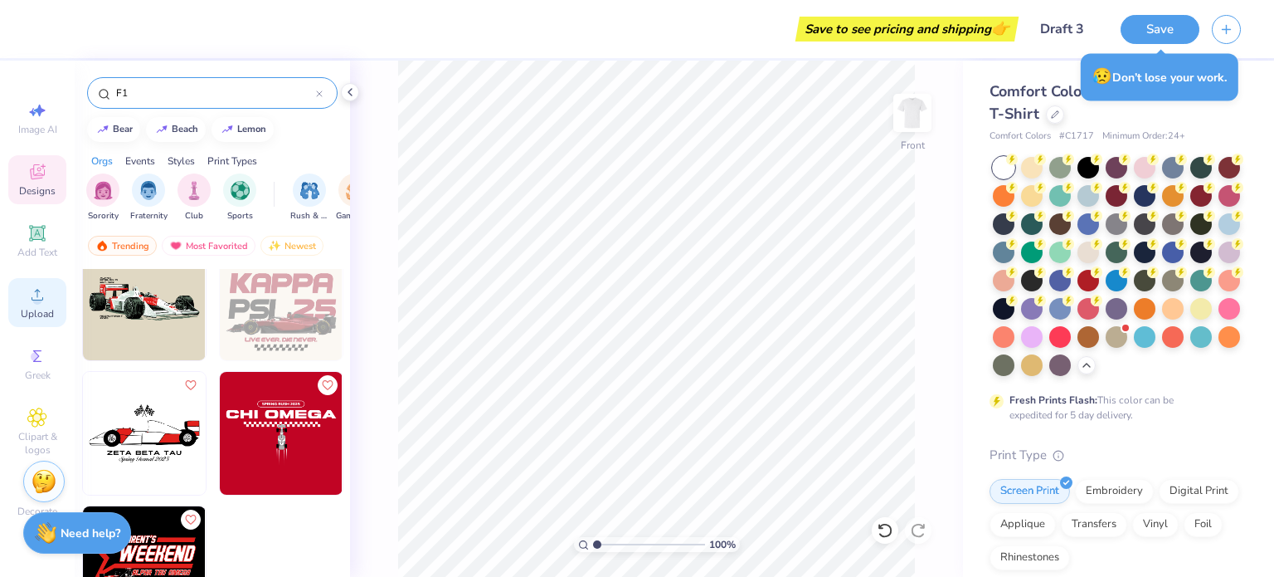
click at [41, 285] on icon at bounding box center [37, 295] width 20 height 20
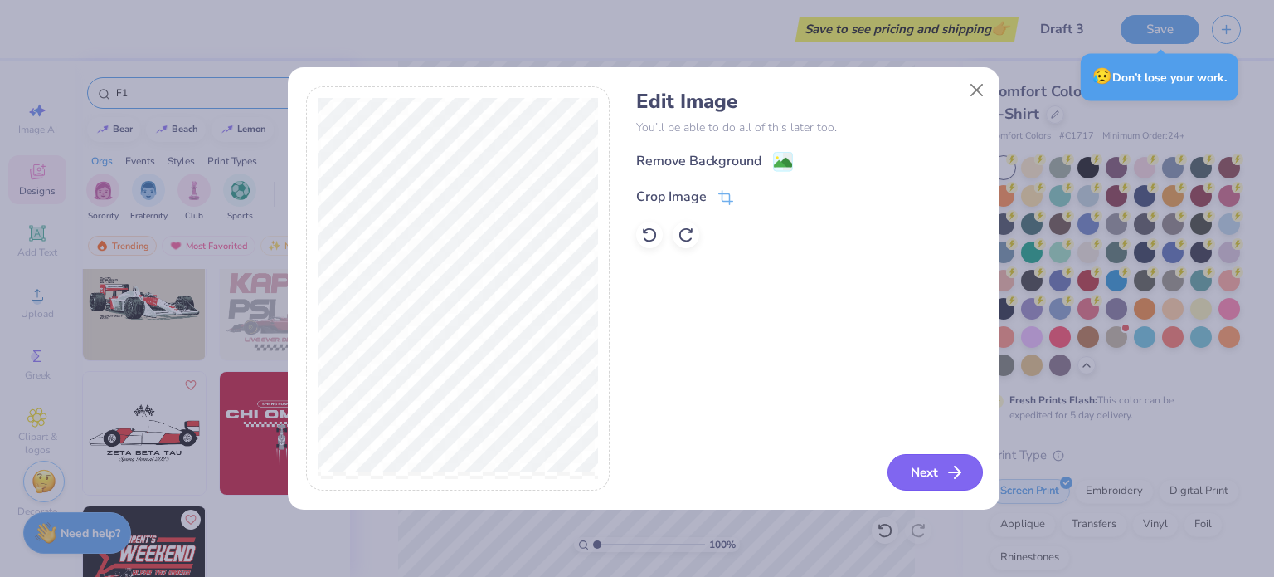
click at [925, 466] on button "Next" at bounding box center [935, 472] width 95 height 37
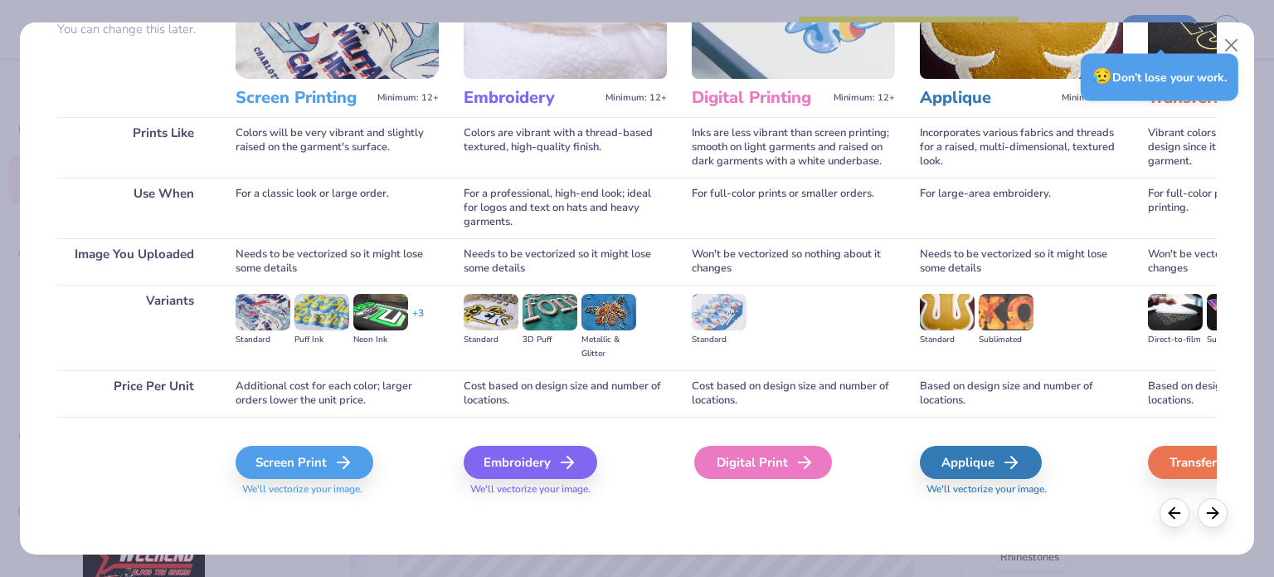
click at [733, 454] on div "Digital Print" at bounding box center [763, 462] width 138 height 33
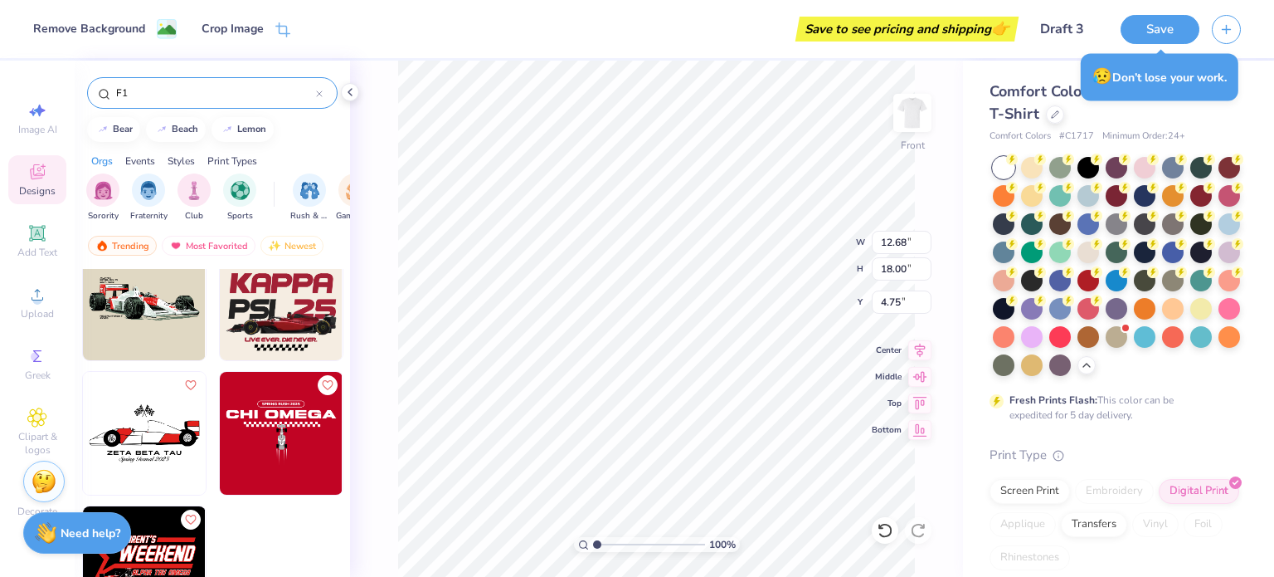
scroll to position [156, 0]
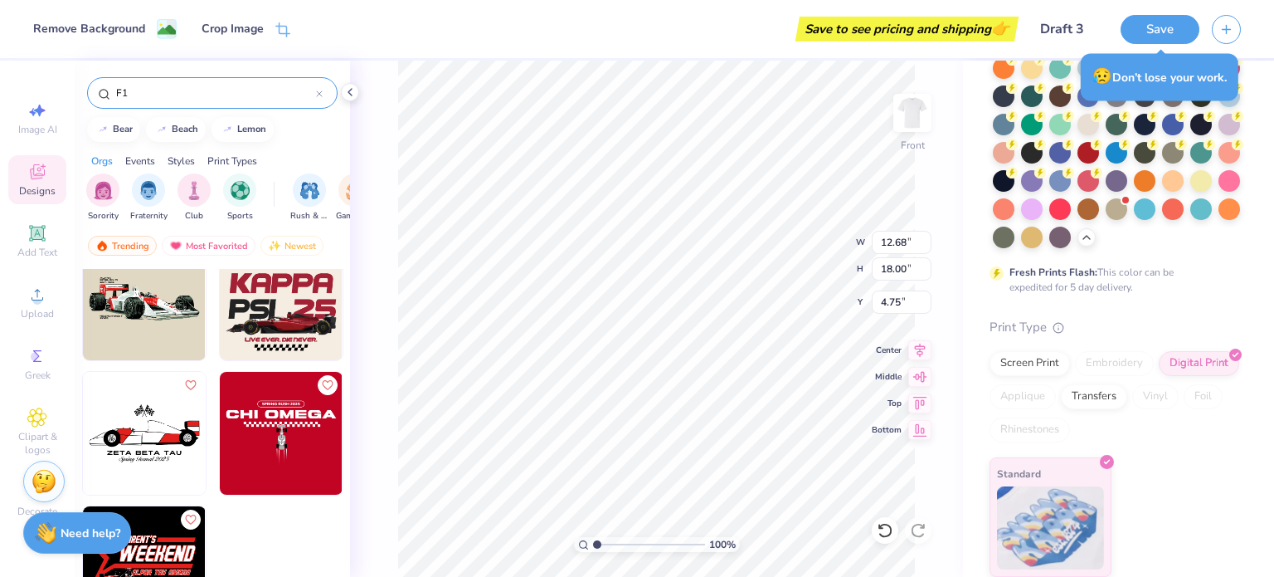
click at [1125, 487] on div "Standard" at bounding box center [1115, 516] width 251 height 119
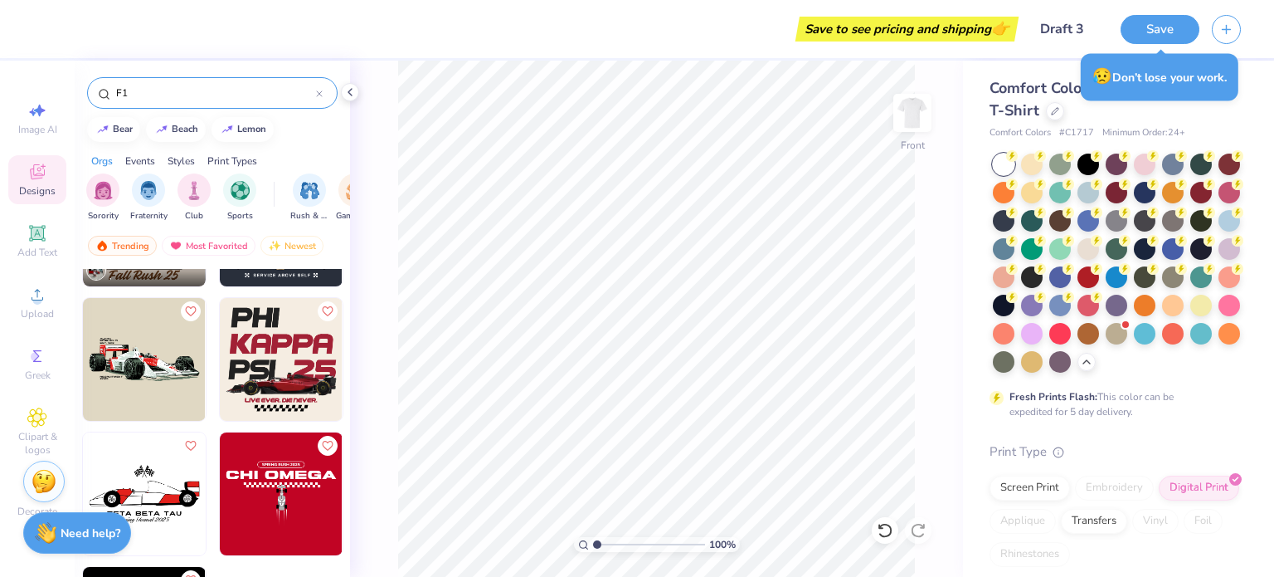
scroll to position [104, 0]
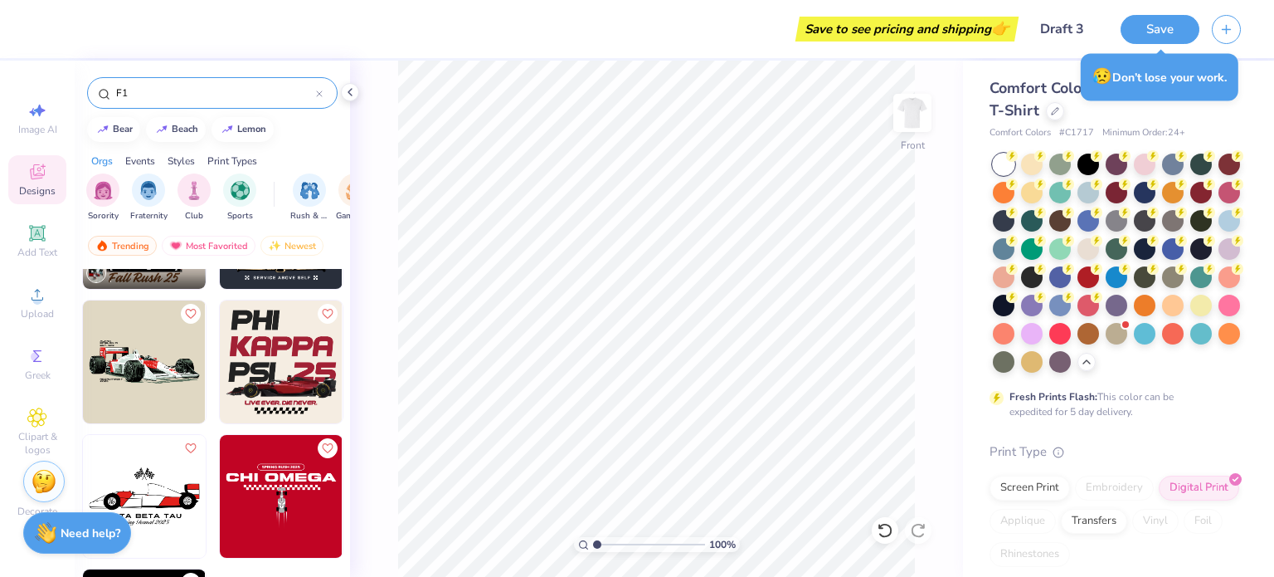
click at [137, 358] on img at bounding box center [144, 361] width 123 height 123
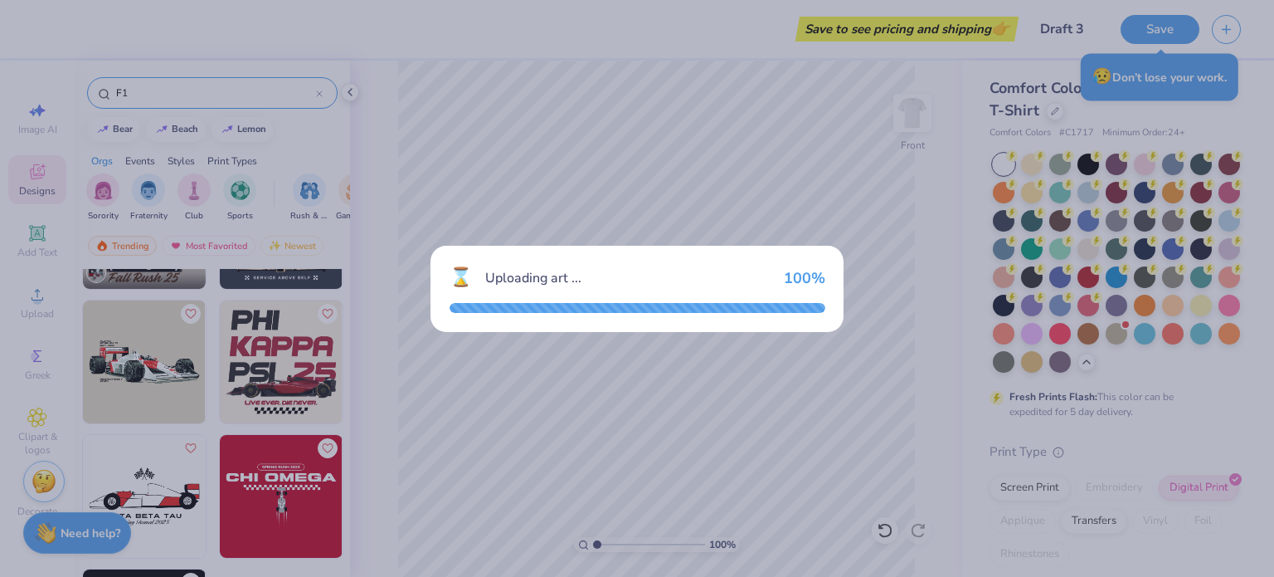
click at [621, 412] on div "⌛ Uploading art ... 100 %" at bounding box center [637, 288] width 1274 height 577
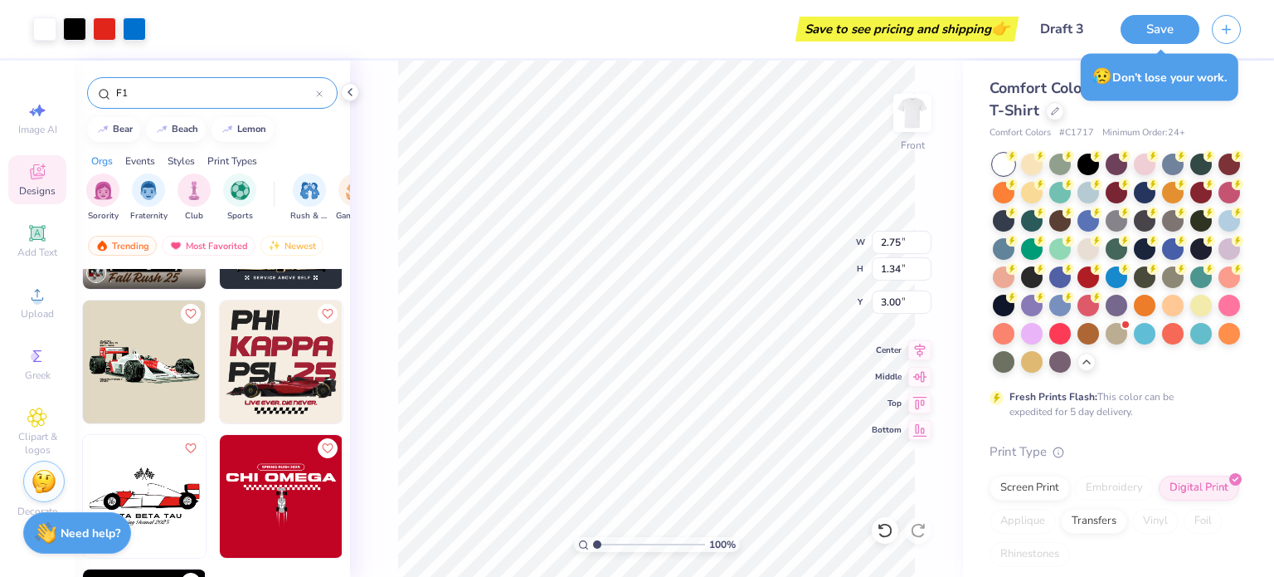
type input "12.68"
type input "18.00"
type input "4.75"
click at [102, 353] on img at bounding box center [144, 361] width 123 height 123
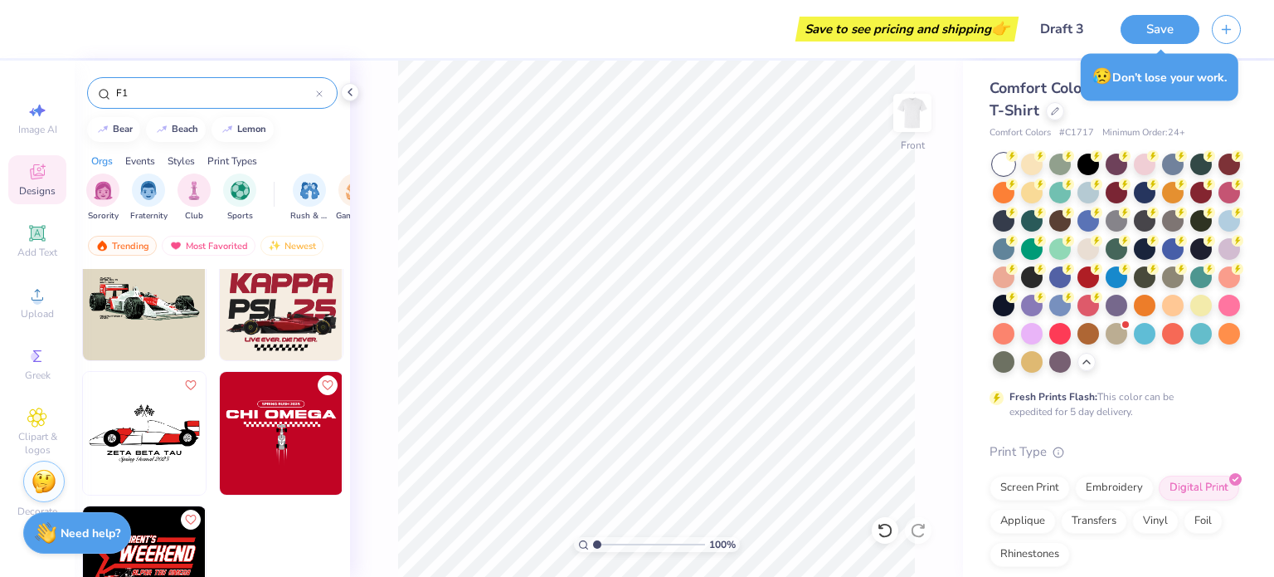
scroll to position [0, 0]
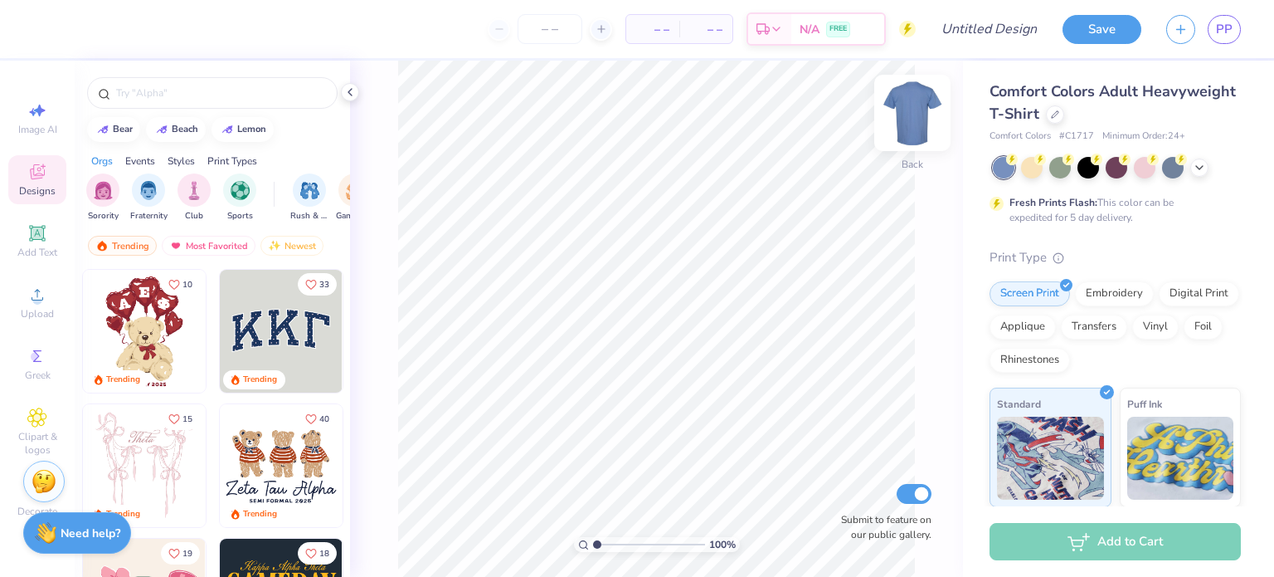
click at [903, 124] on img at bounding box center [912, 113] width 66 height 66
click at [1196, 166] on icon at bounding box center [1199, 165] width 13 height 13
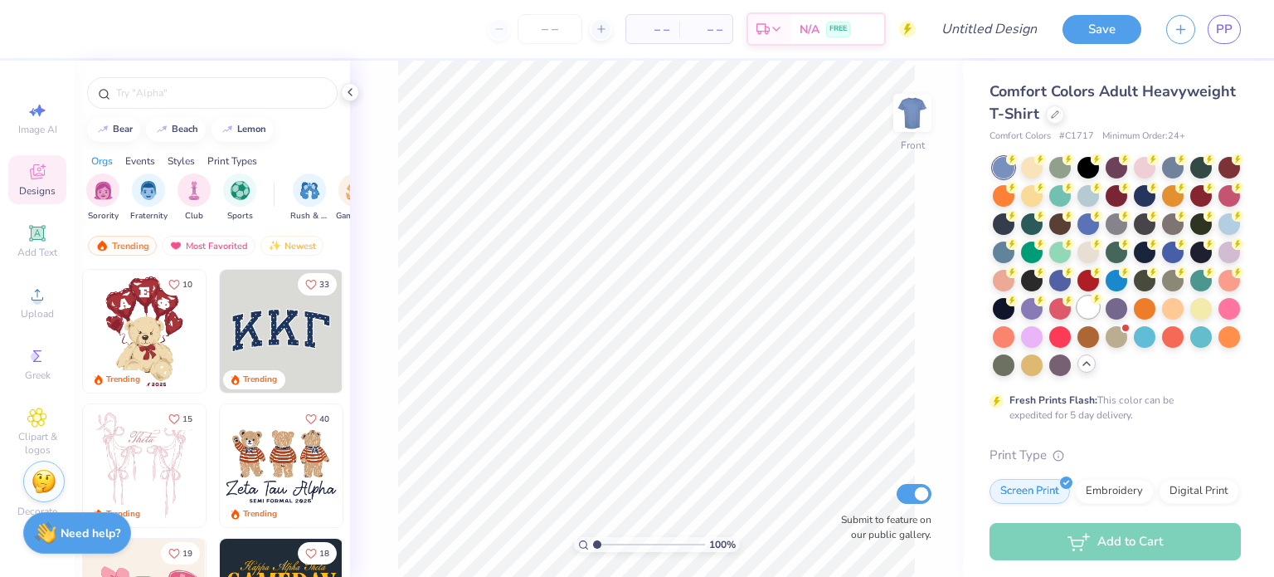
click at [1078, 318] on div at bounding box center [1089, 307] width 22 height 22
click at [27, 309] on span "Upload" at bounding box center [37, 313] width 33 height 13
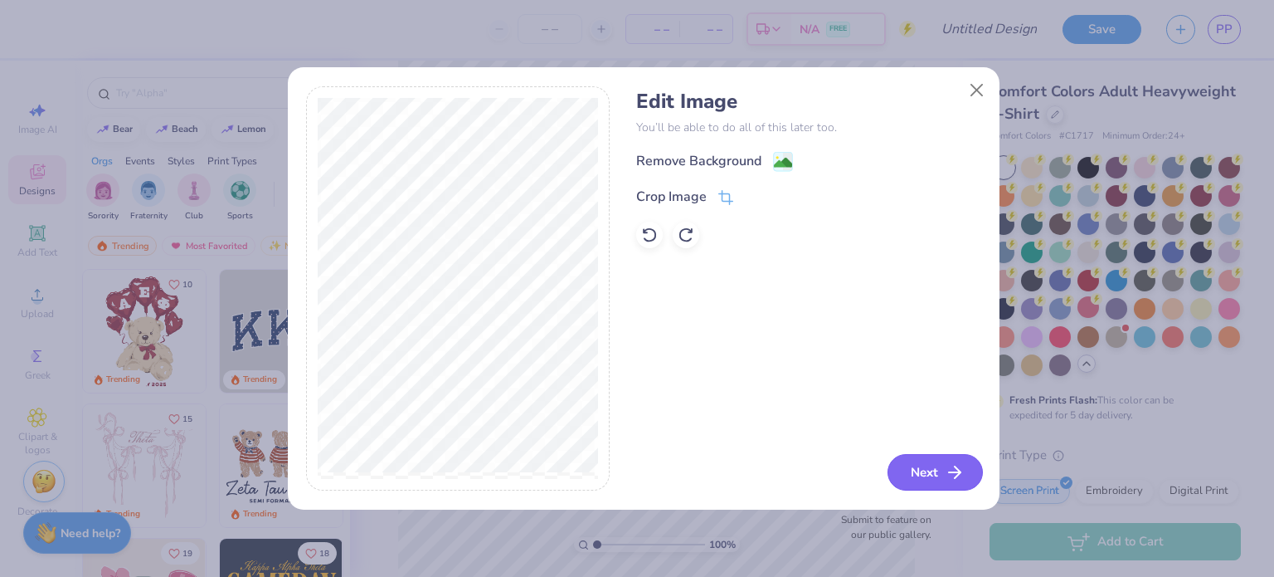
click at [931, 462] on button "Next" at bounding box center [935, 472] width 95 height 37
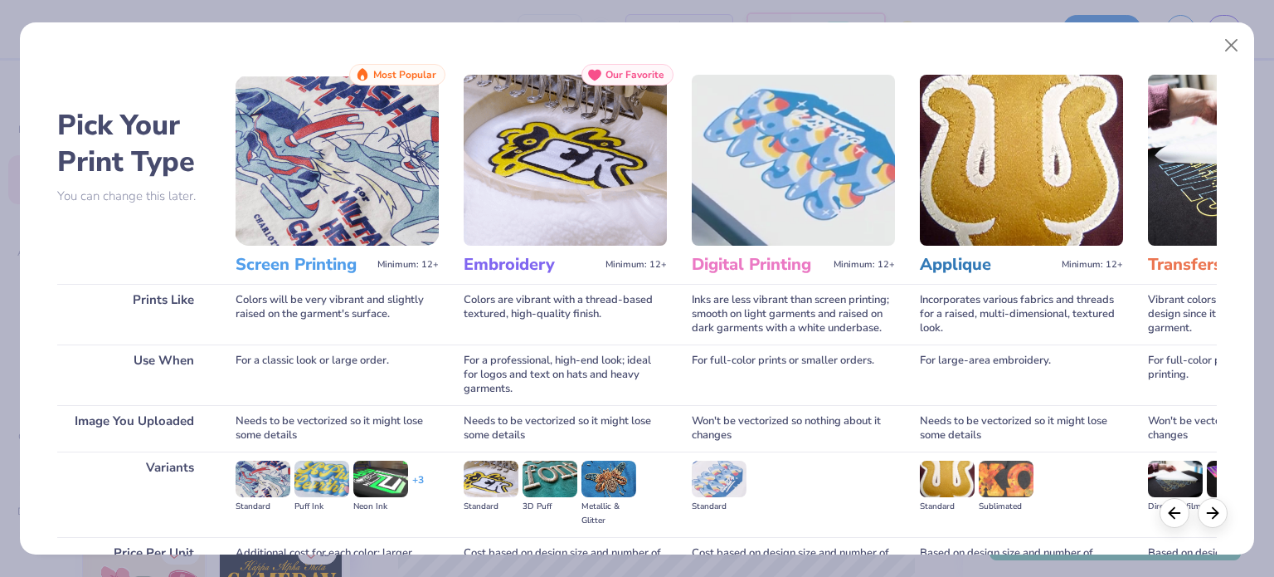
scroll to position [167, 0]
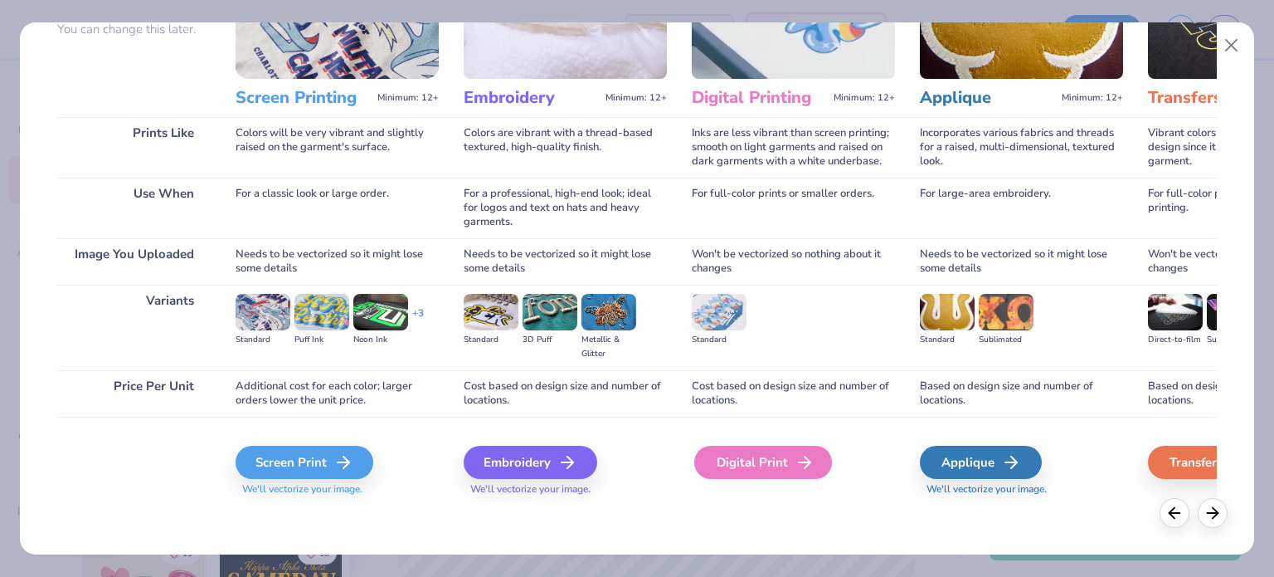
click at [782, 459] on div "Digital Print" at bounding box center [763, 462] width 138 height 33
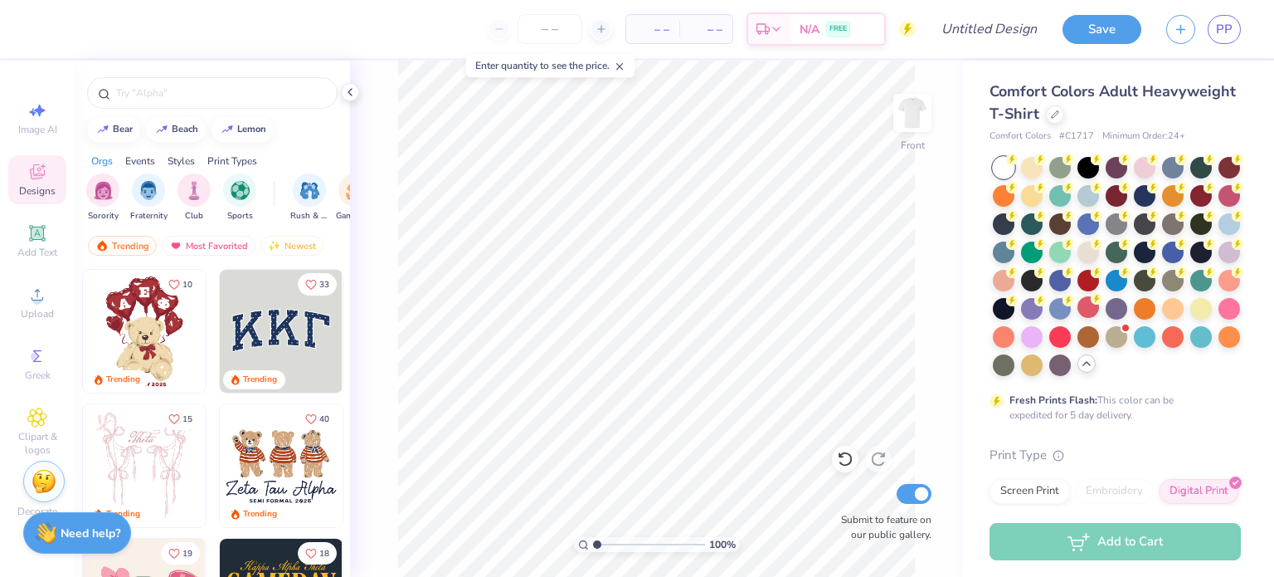
scroll to position [226, 0]
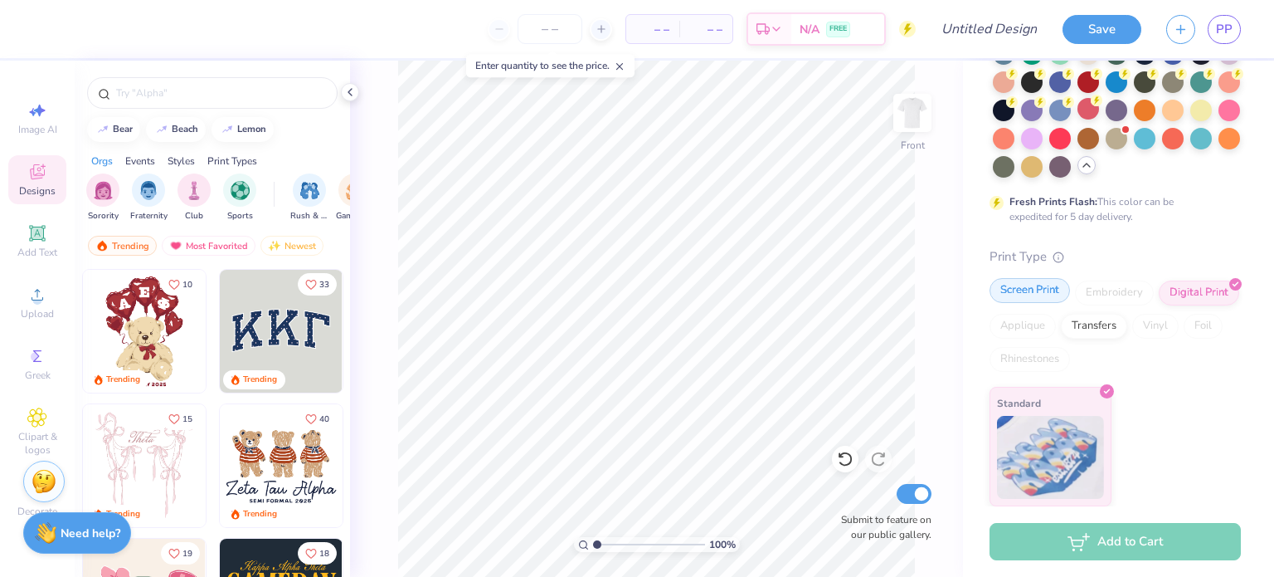
click at [1039, 290] on div "Screen Print" at bounding box center [1030, 290] width 80 height 25
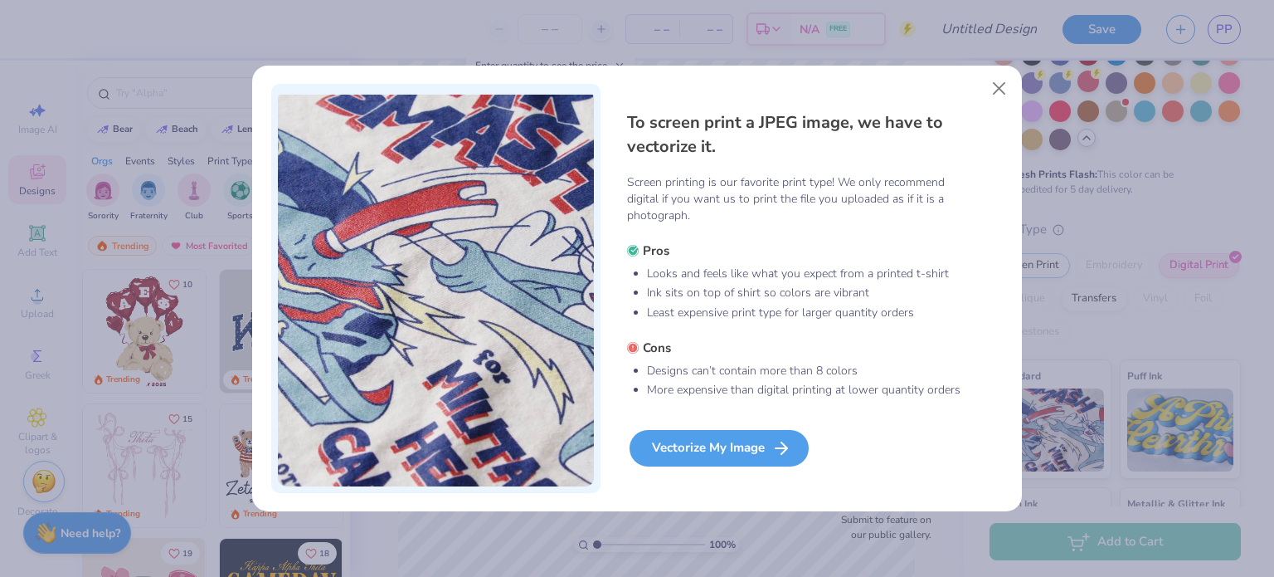
click at [777, 446] on icon at bounding box center [782, 448] width 20 height 20
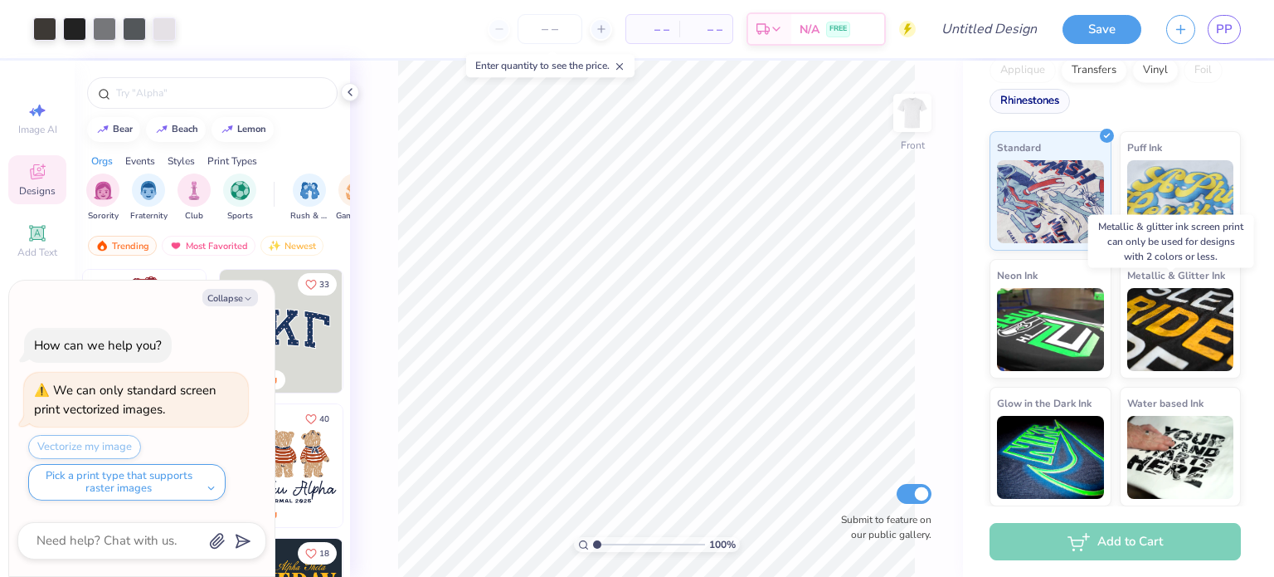
scroll to position [481, 0]
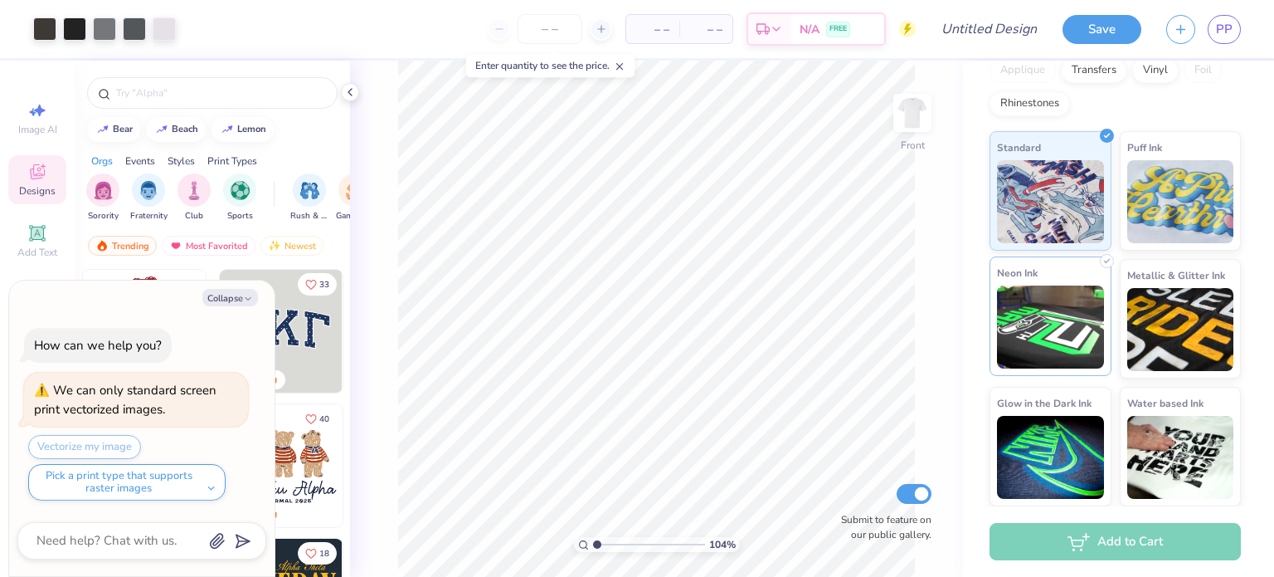
type input "1.03527832675519"
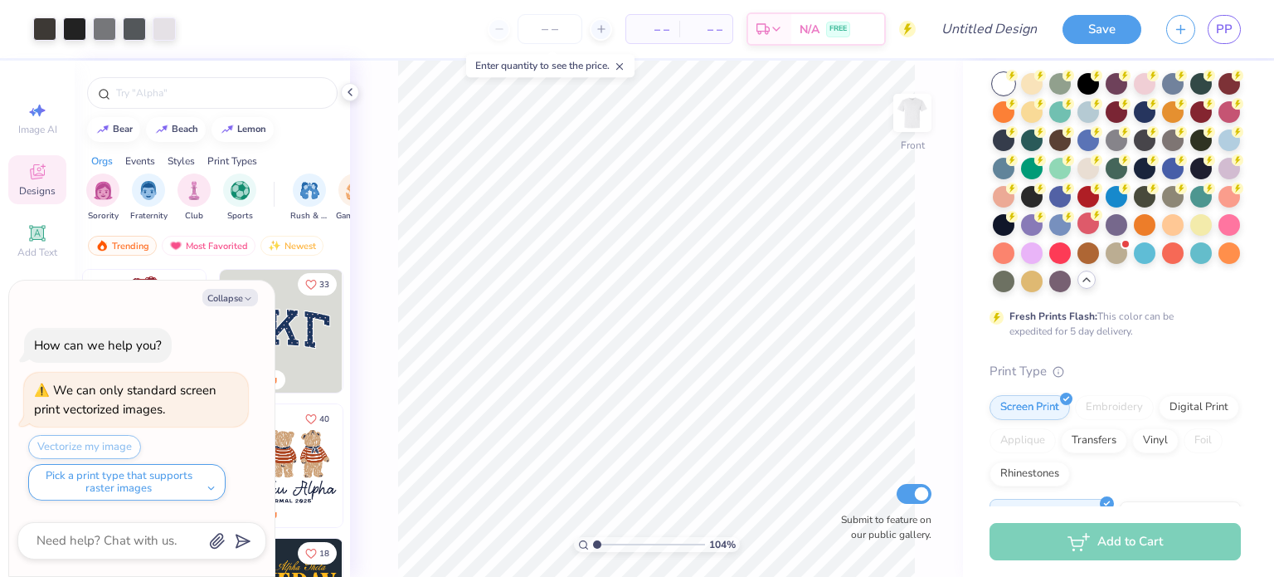
scroll to position [0, 0]
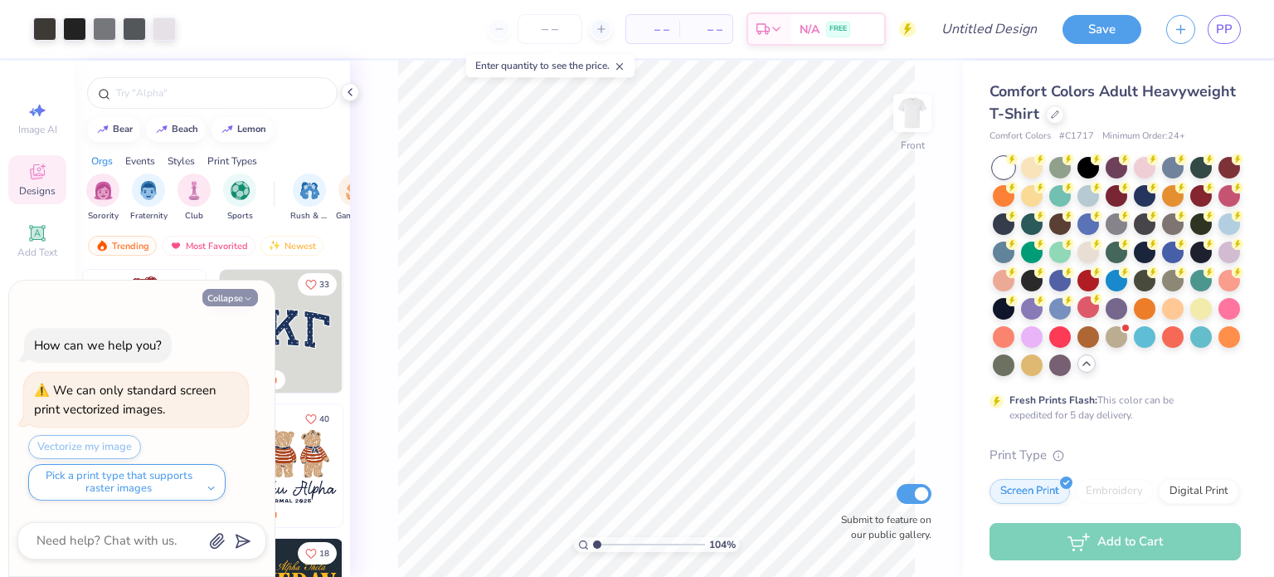
click at [234, 294] on button "Collapse" at bounding box center [230, 297] width 56 height 17
type textarea "x"
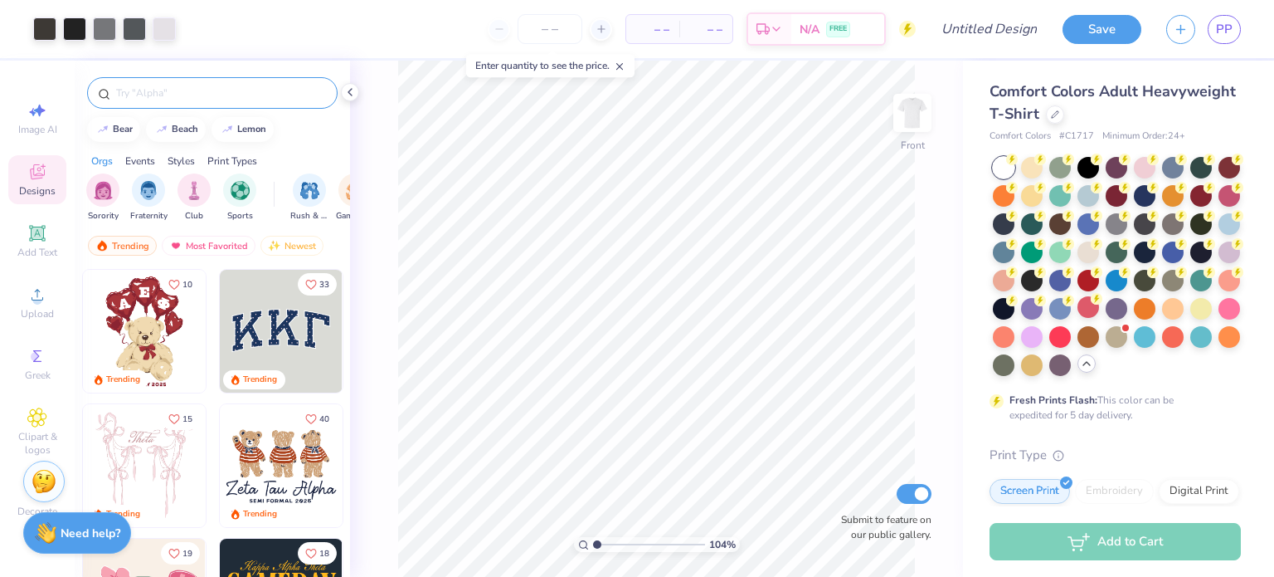
click at [196, 79] on div at bounding box center [212, 93] width 251 height 32
click at [169, 102] on div at bounding box center [212, 93] width 251 height 32
click at [144, 80] on div at bounding box center [212, 93] width 251 height 32
click at [141, 88] on input "text" at bounding box center [220, 93] width 212 height 17
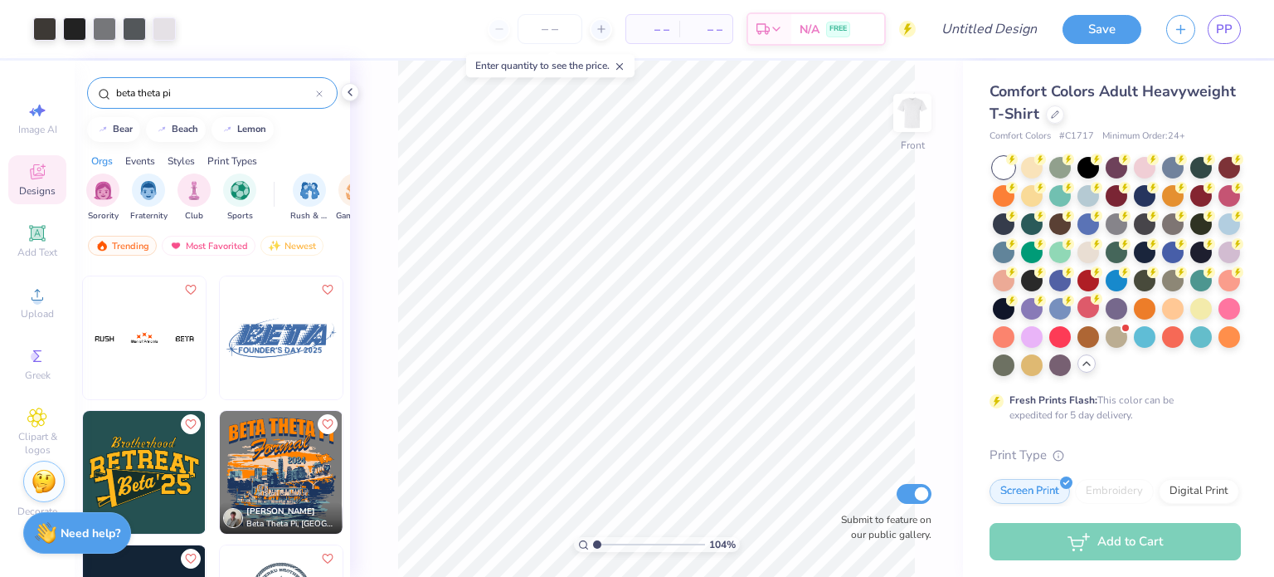
scroll to position [124, 0]
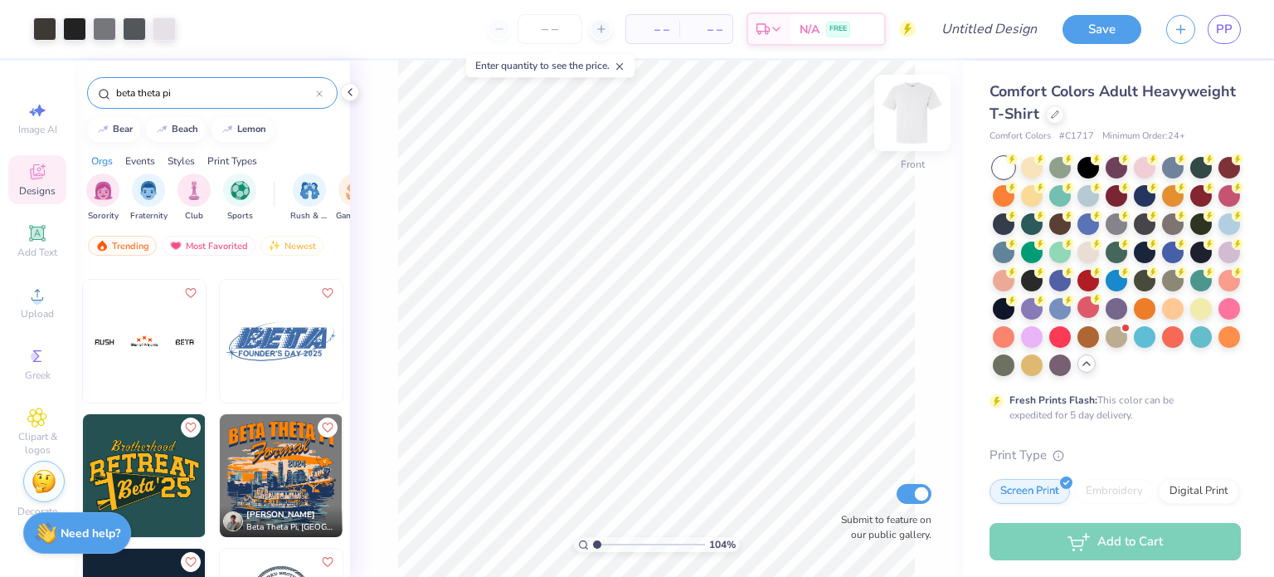
type input "beta theta pi"
click at [924, 129] on img at bounding box center [912, 113] width 66 height 66
type input "1.03527832675519"
